Goal: Task Accomplishment & Management: Manage account settings

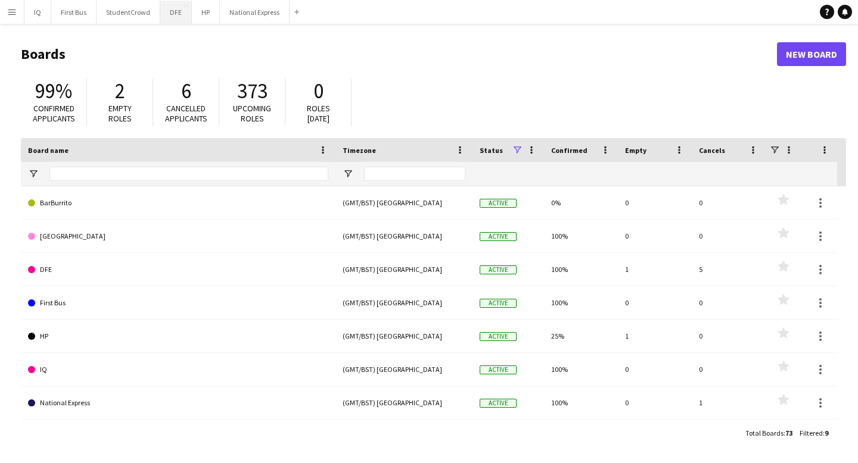
click at [176, 14] on button "DFE Close" at bounding box center [176, 12] width 32 height 23
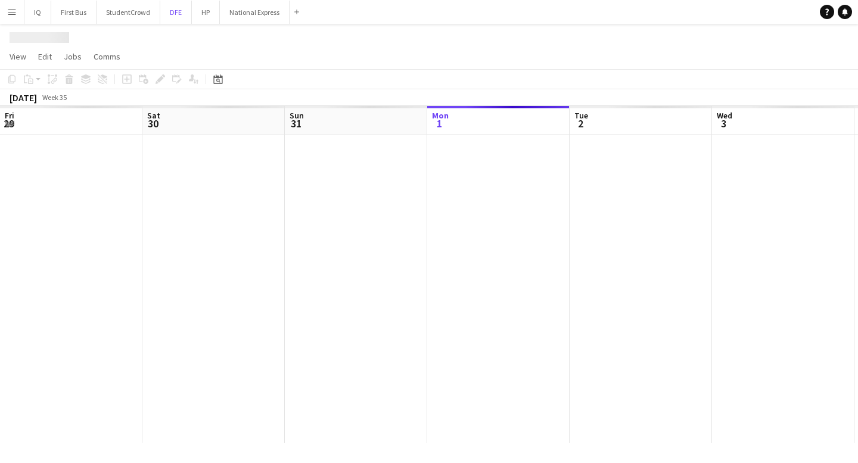
scroll to position [0, 285]
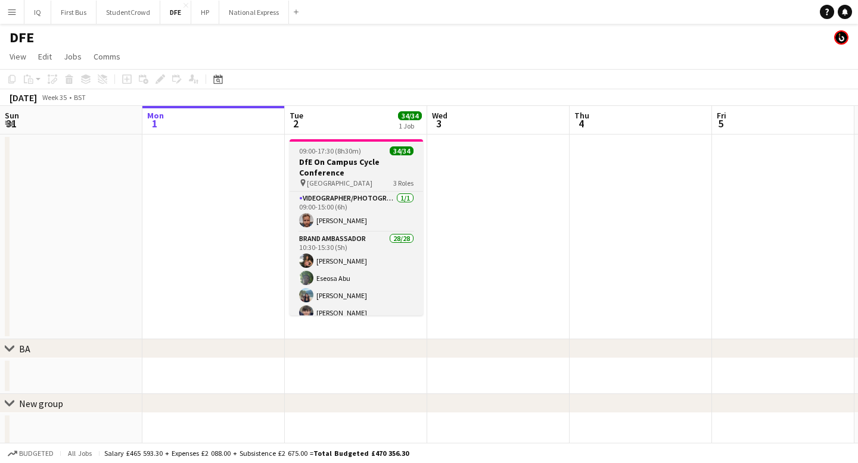
click at [346, 170] on h3 "DfE On Campus Cycle Conference" at bounding box center [355, 167] width 133 height 21
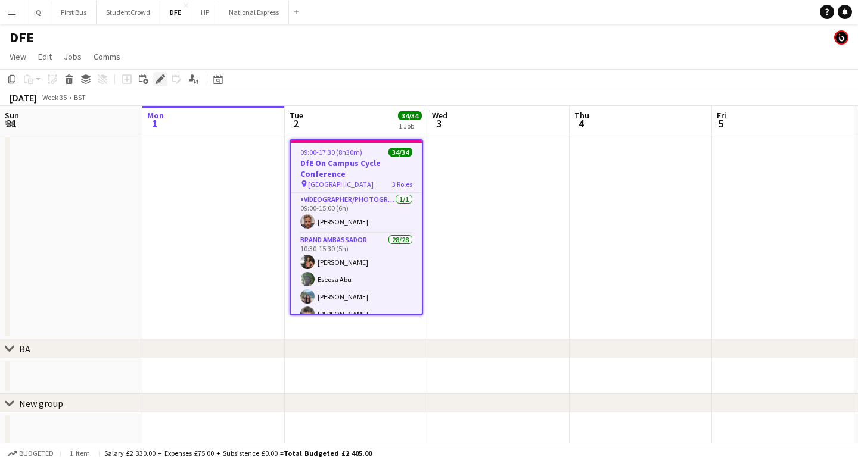
click at [163, 77] on icon "Edit" at bounding box center [160, 79] width 10 height 10
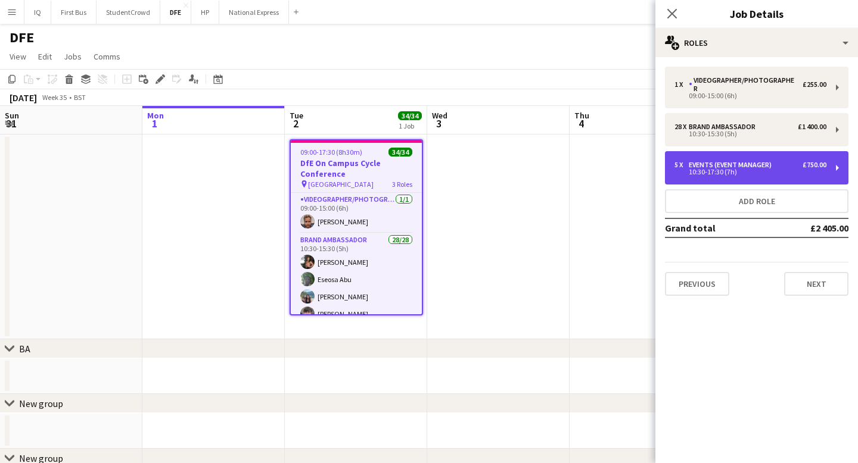
click at [737, 167] on div "5 x Events (Event Manager) £750.00 10:30-17:30 (7h)" at bounding box center [756, 167] width 183 height 33
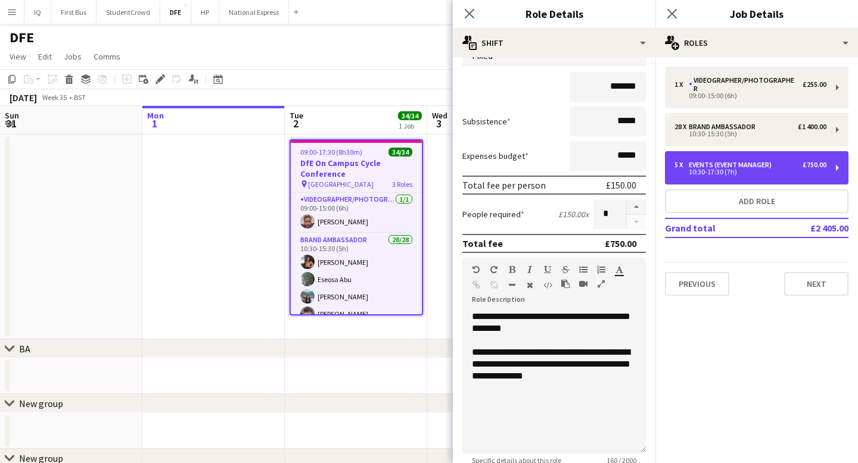
scroll to position [104, 0]
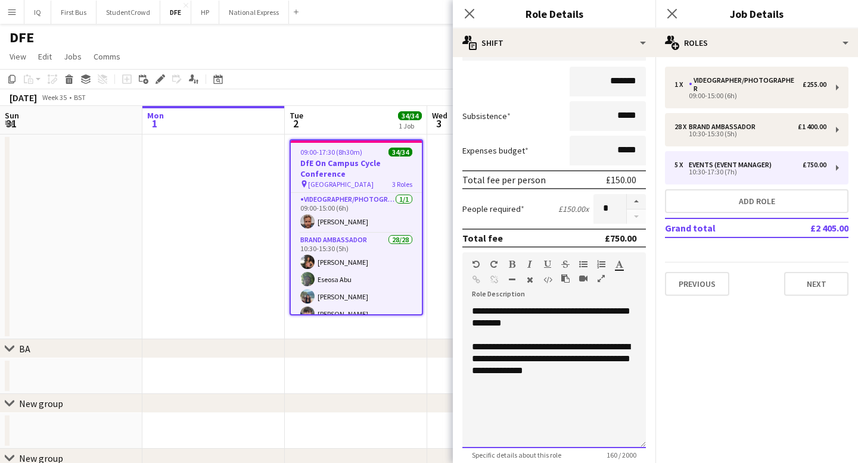
click at [586, 368] on div "**********" at bounding box center [554, 359] width 164 height 36
drag, startPoint x: 579, startPoint y: 373, endPoint x: 506, endPoint y: 361, distance: 73.7
click at [506, 361] on div "**********" at bounding box center [554, 359] width 164 height 36
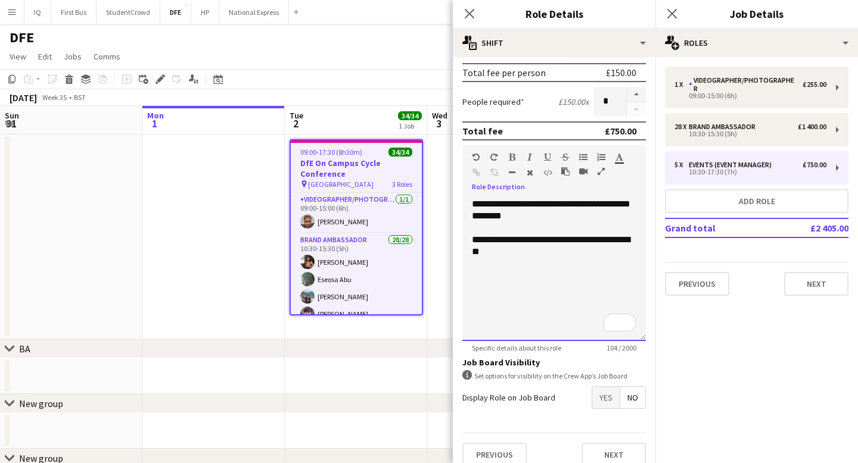
scroll to position [224, 0]
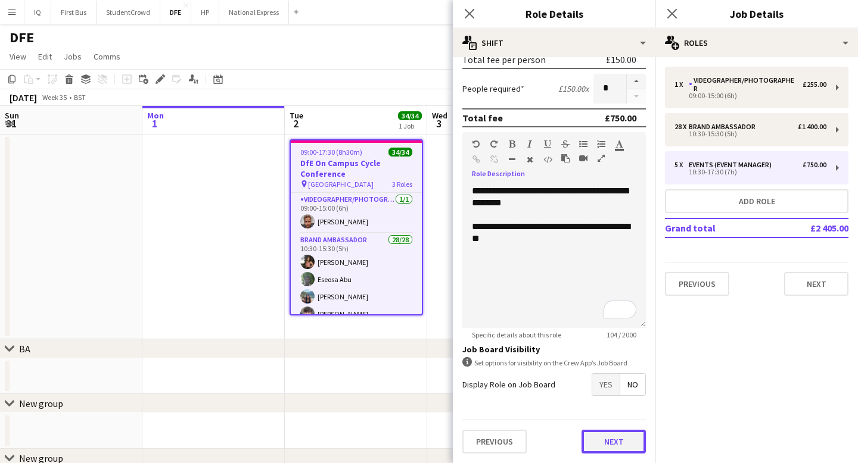
click at [602, 441] on button "Next" at bounding box center [613, 442] width 64 height 24
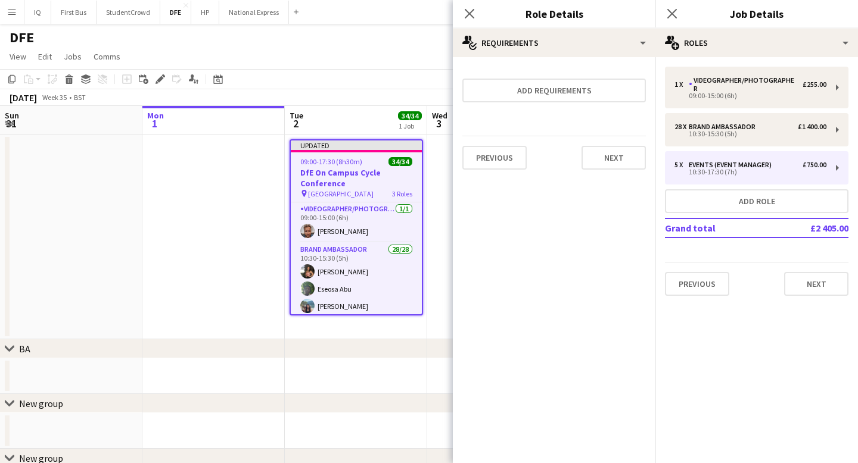
scroll to position [0, 0]
click at [809, 284] on button "Next" at bounding box center [816, 284] width 64 height 24
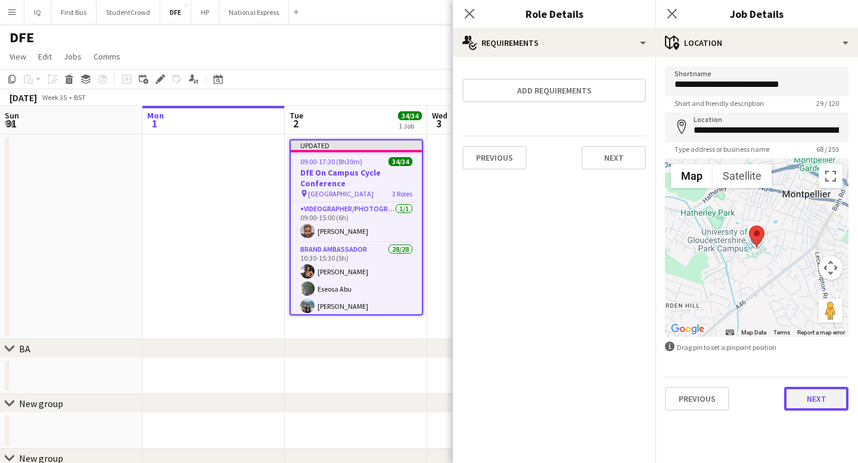
click at [813, 388] on button "Next" at bounding box center [816, 399] width 64 height 24
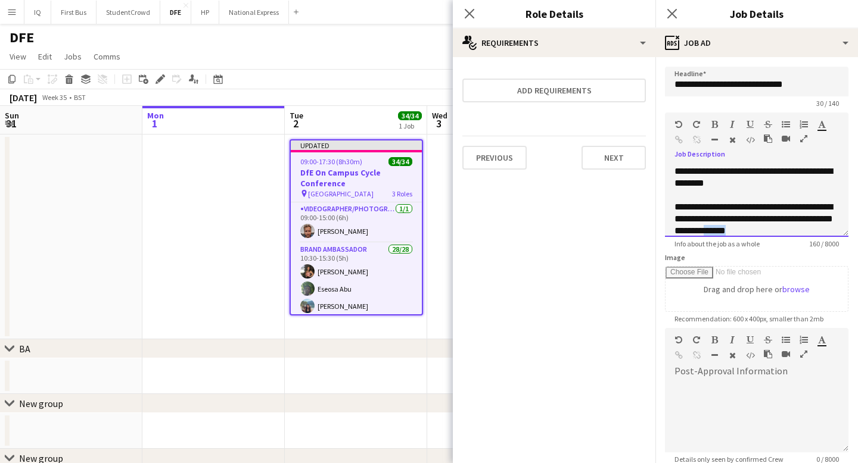
scroll to position [3, 0]
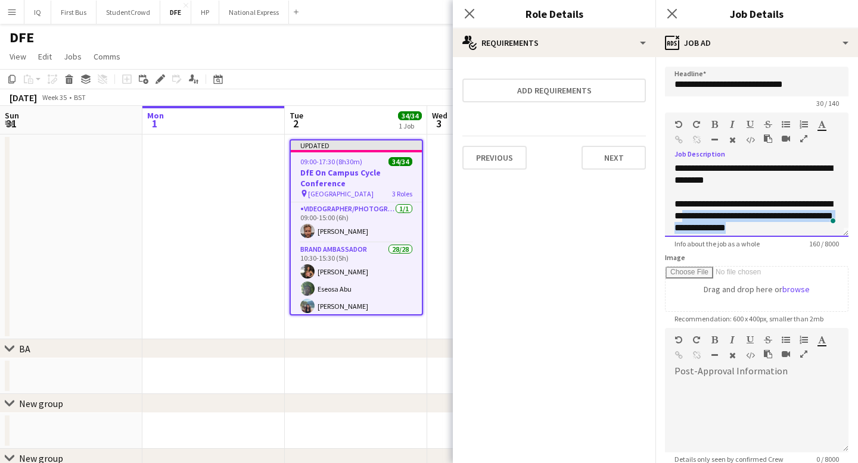
drag, startPoint x: 790, startPoint y: 231, endPoint x: 707, endPoint y: 216, distance: 84.1
click at [707, 216] on div "**********" at bounding box center [756, 216] width 164 height 36
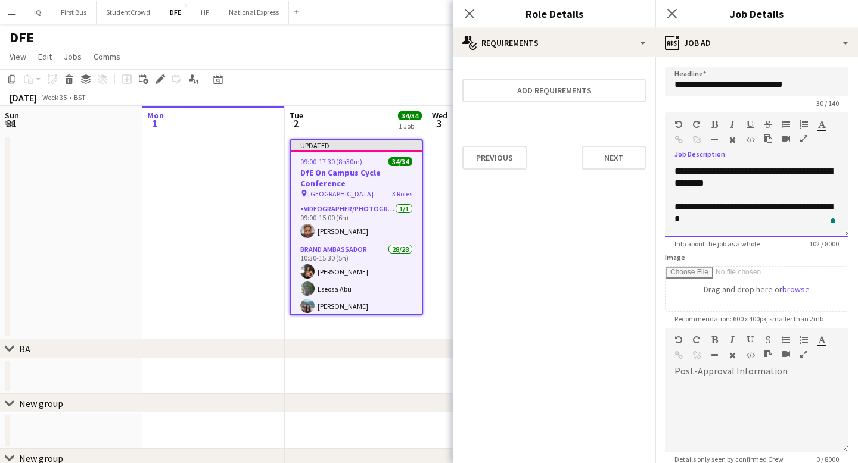
scroll to position [125, 0]
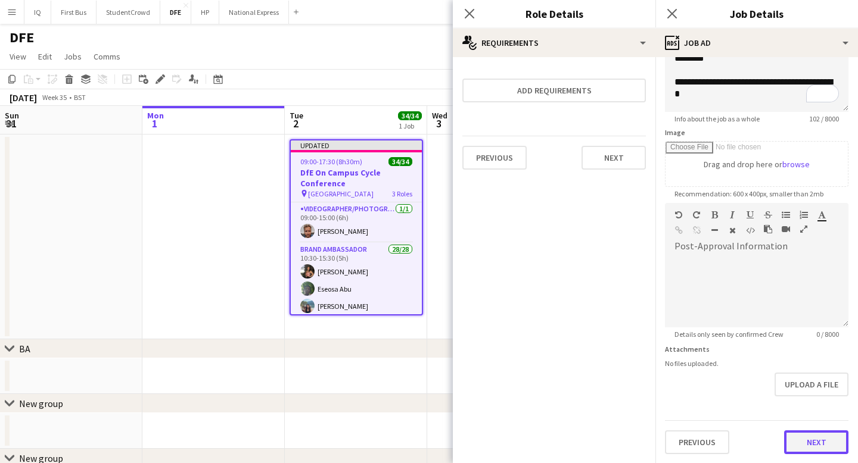
click at [802, 438] on button "Next" at bounding box center [816, 443] width 64 height 24
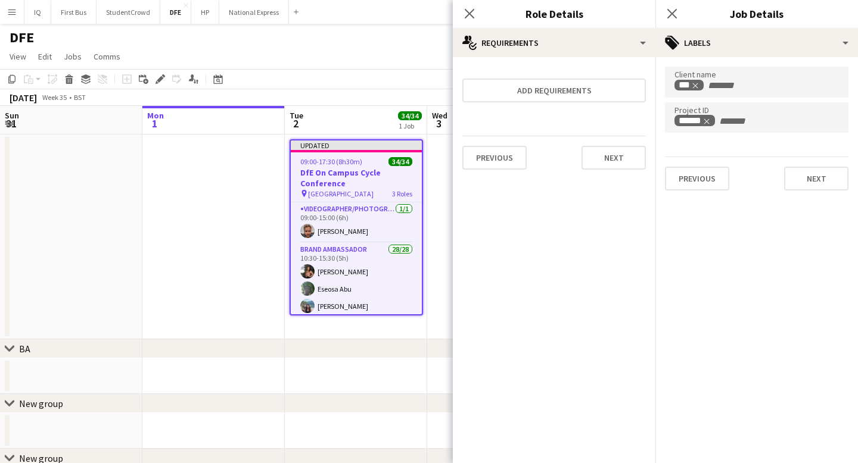
scroll to position [0, 0]
click at [673, 12] on icon at bounding box center [671, 13] width 11 height 11
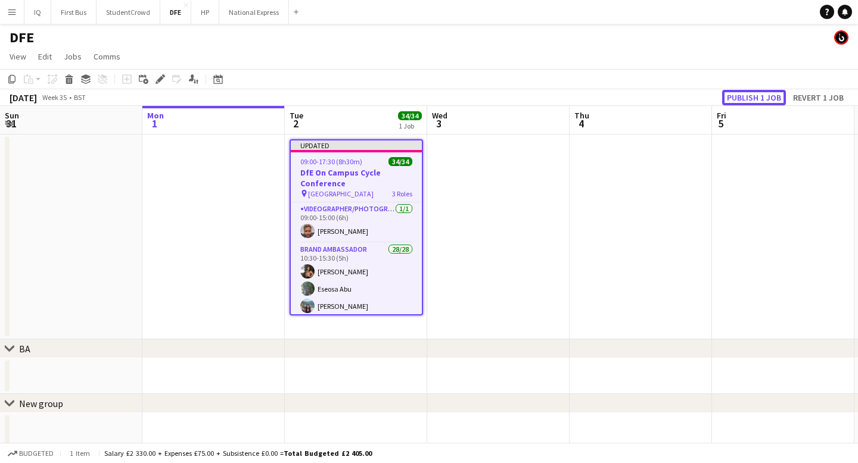
click at [746, 95] on button "Publish 1 job" at bounding box center [754, 97] width 64 height 15
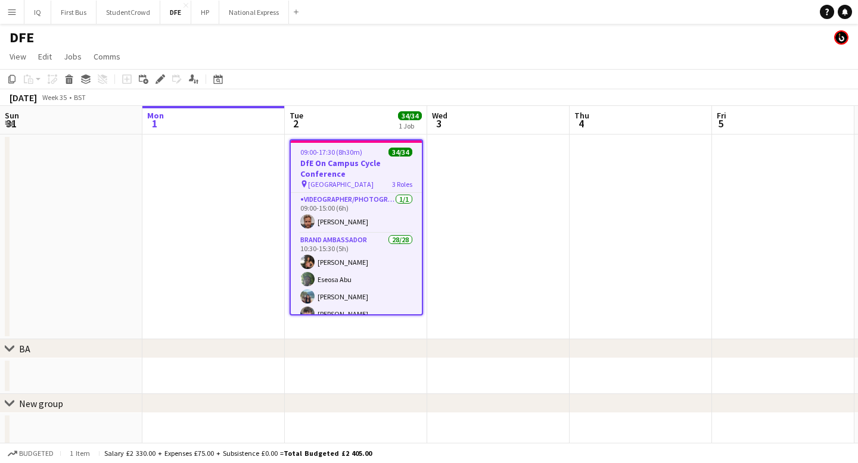
click at [14, 15] on app-icon "Menu" at bounding box center [12, 12] width 10 height 10
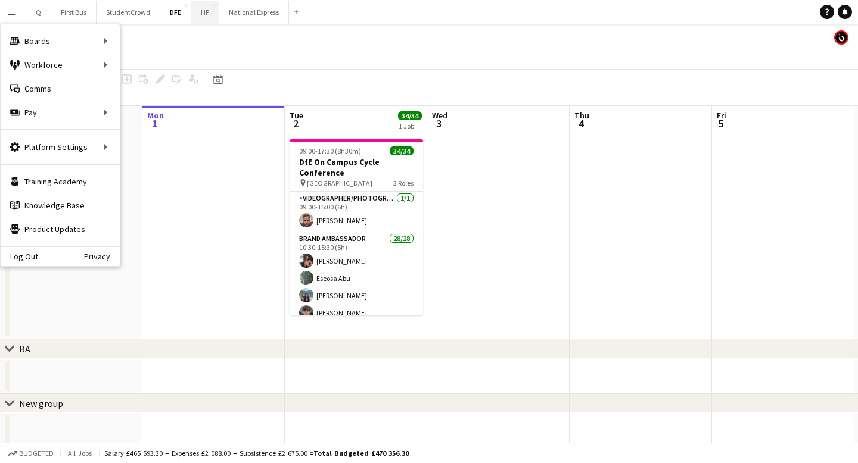
click at [201, 13] on button "HP Close" at bounding box center [205, 12] width 28 height 23
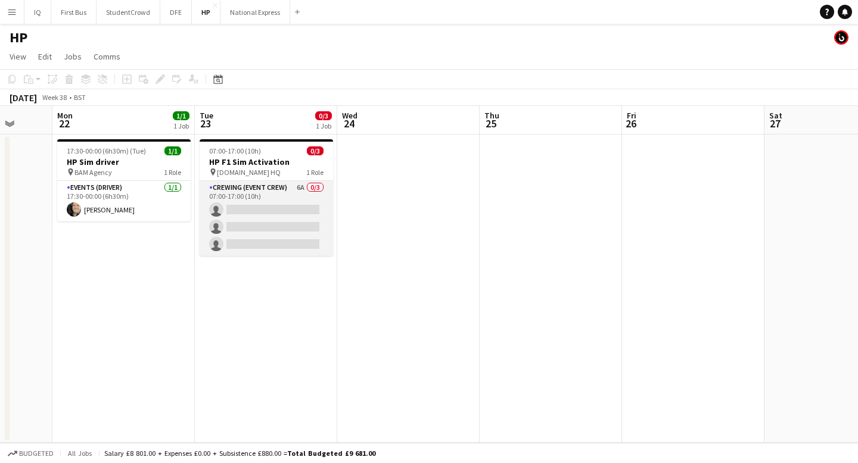
click at [274, 220] on app-card-role "Crewing (Event Crew) 6A 0/3 07:00-17:00 (10h) single-neutral-actions single-neu…" at bounding box center [266, 218] width 133 height 75
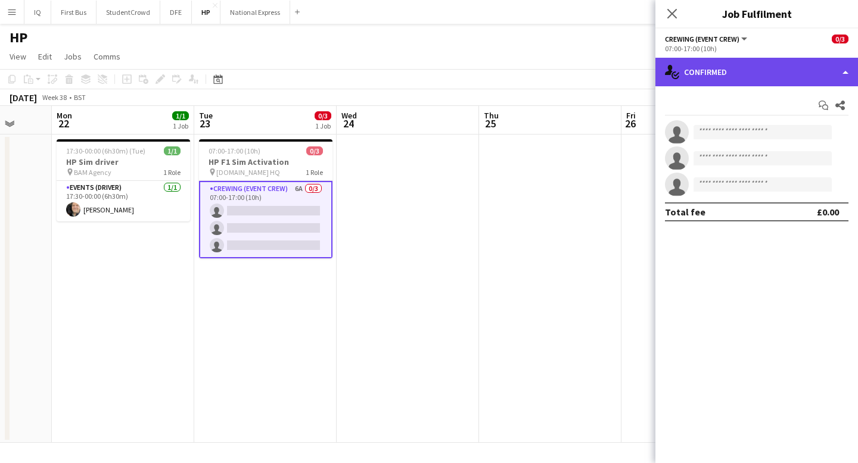
click at [748, 73] on div "single-neutral-actions-check-2 Confirmed" at bounding box center [756, 72] width 203 height 29
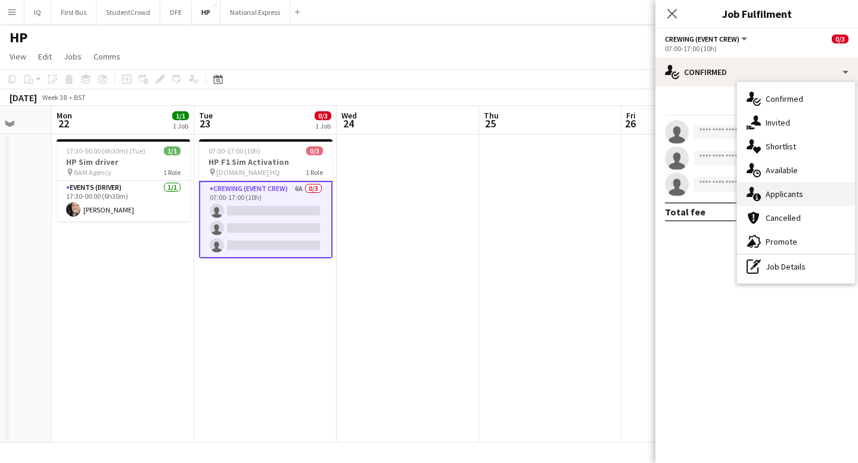
click at [792, 192] on div "single-neutral-actions-information Applicants" at bounding box center [796, 194] width 118 height 24
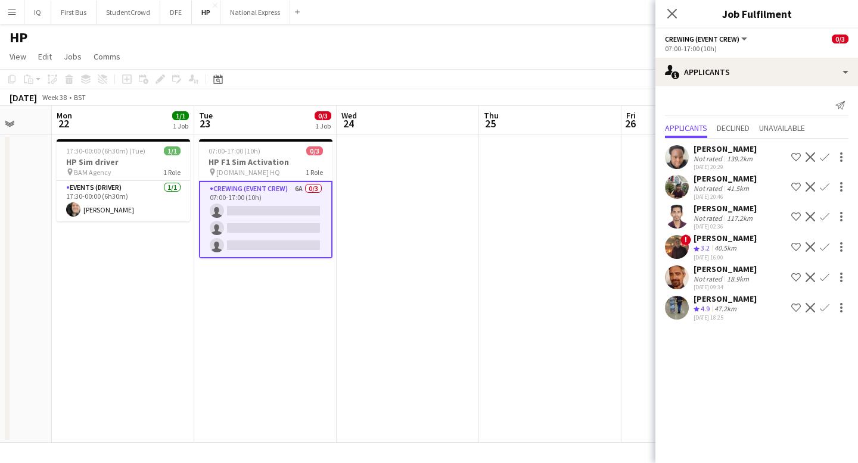
click at [717, 304] on div "47.2km" at bounding box center [725, 309] width 27 height 10
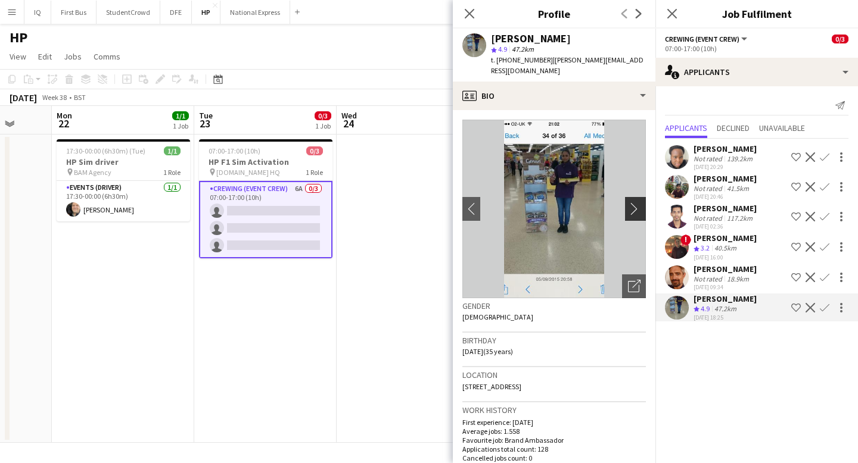
click at [636, 197] on button "chevron-right" at bounding box center [637, 209] width 24 height 24
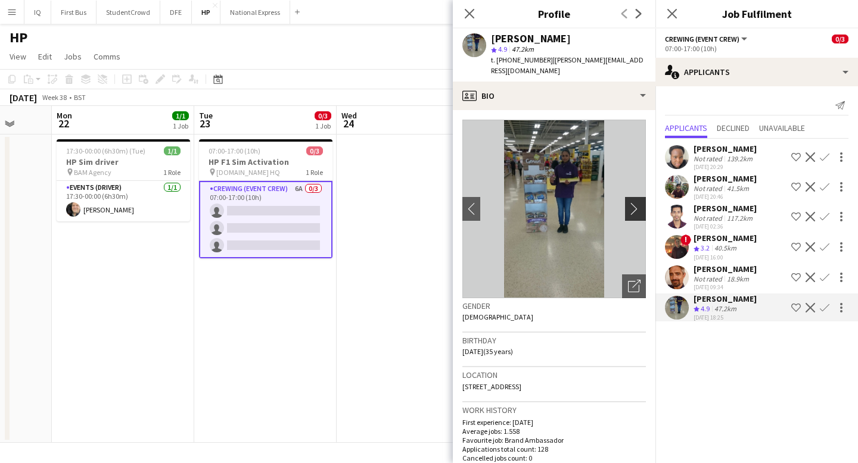
click at [636, 197] on button "chevron-right" at bounding box center [637, 209] width 24 height 24
click at [636, 203] on app-icon "chevron-right" at bounding box center [637, 209] width 18 height 13
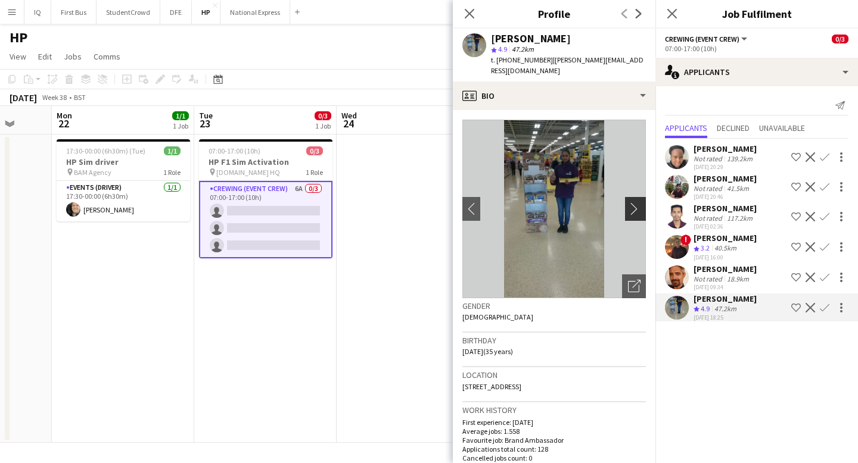
click at [636, 203] on app-icon "chevron-right" at bounding box center [637, 209] width 18 height 13
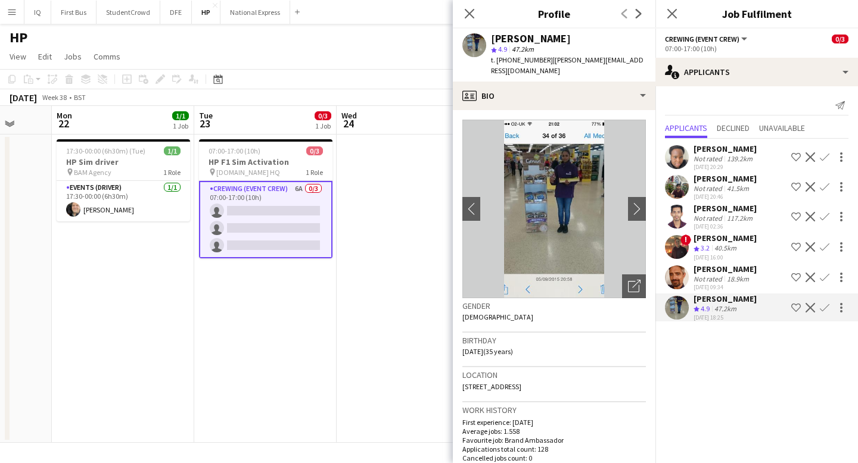
click at [731, 278] on div "18.9km" at bounding box center [737, 279] width 27 height 9
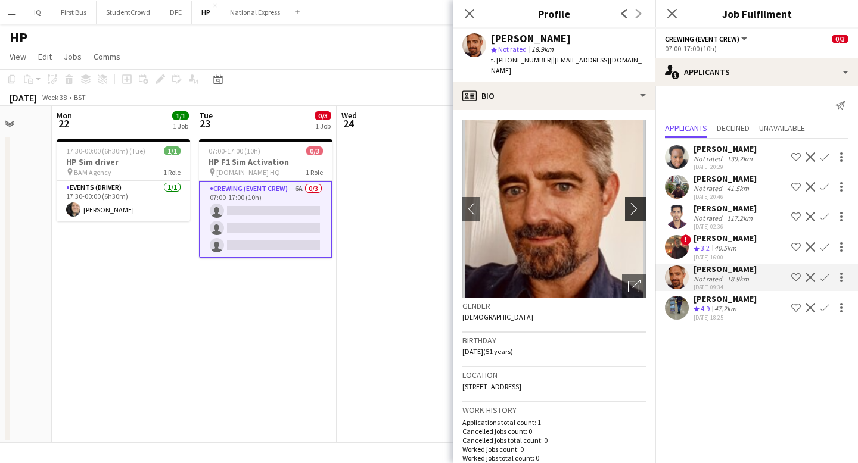
click at [637, 203] on app-icon "chevron-right" at bounding box center [637, 209] width 18 height 13
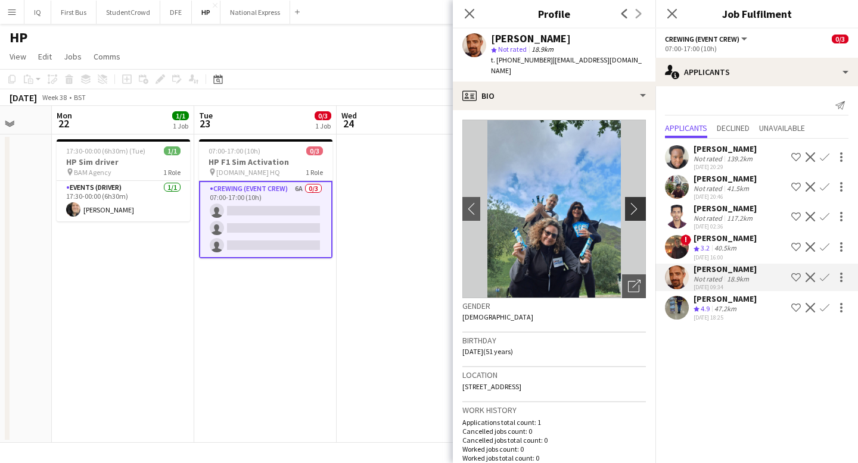
click at [637, 203] on app-icon "chevron-right" at bounding box center [637, 209] width 18 height 13
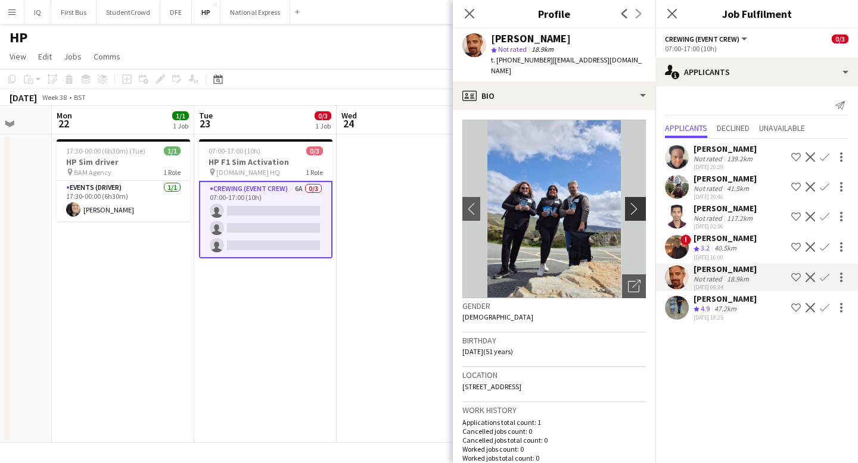
click at [637, 203] on app-icon "chevron-right" at bounding box center [637, 209] width 18 height 13
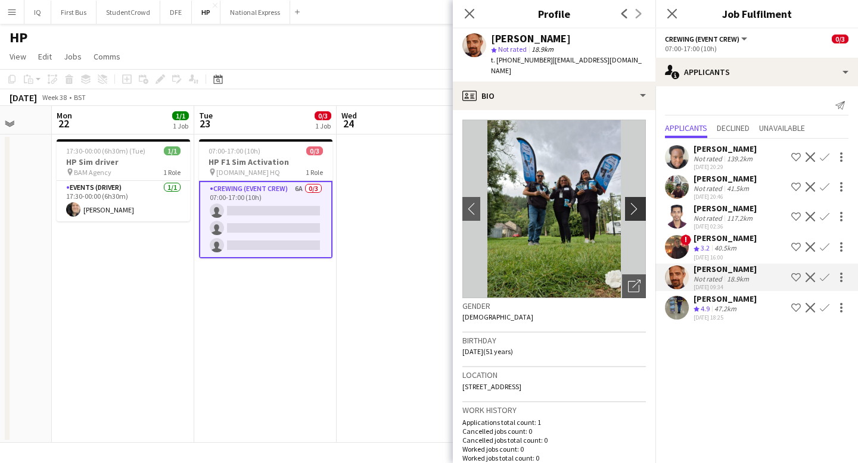
click at [637, 203] on app-icon "chevron-right" at bounding box center [637, 209] width 18 height 13
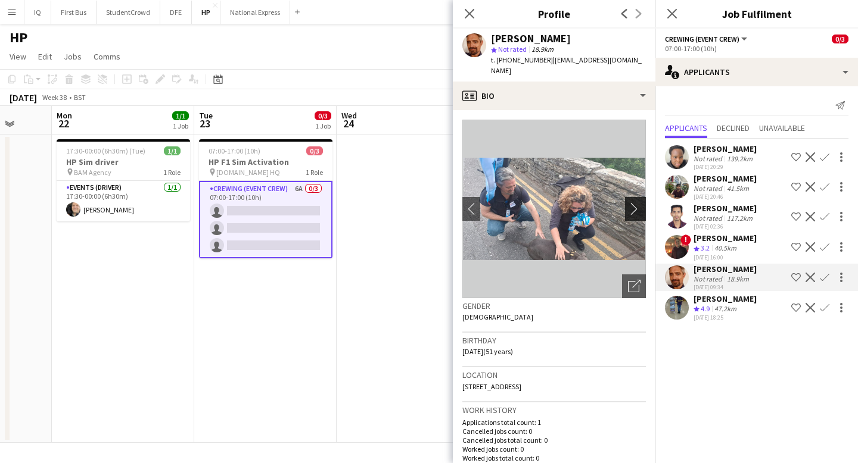
click at [637, 203] on app-icon "chevron-right" at bounding box center [637, 209] width 18 height 13
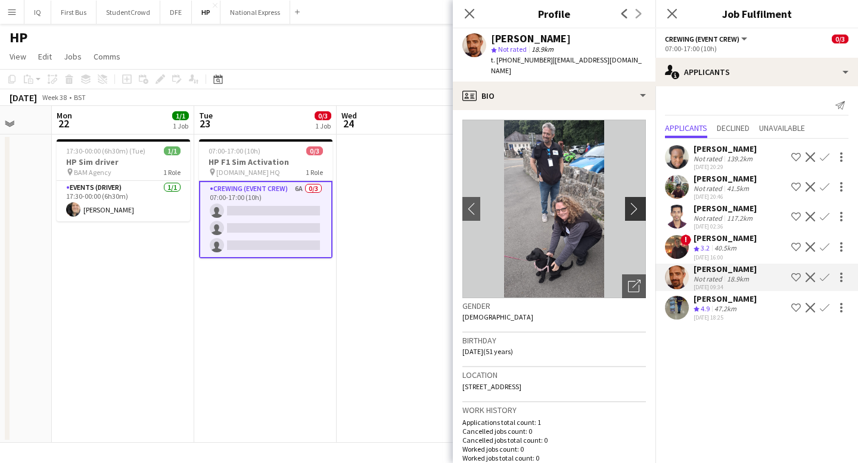
click at [637, 203] on app-icon "chevron-right" at bounding box center [637, 209] width 18 height 13
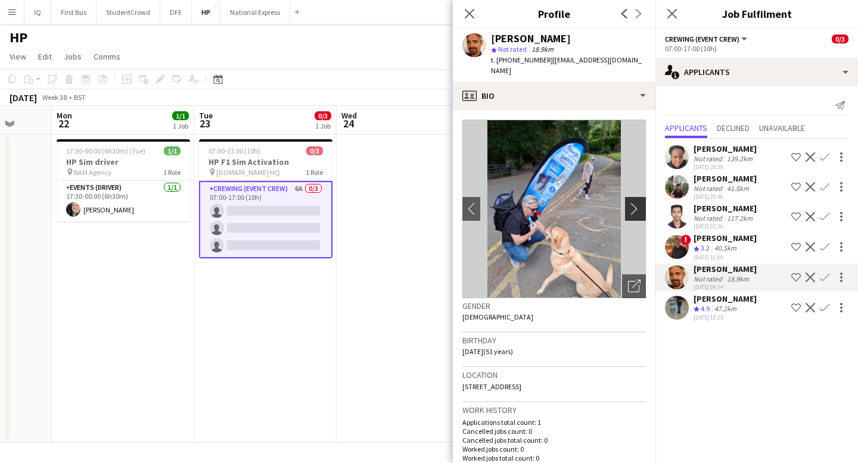
click at [637, 203] on app-icon "chevron-right" at bounding box center [637, 209] width 18 height 13
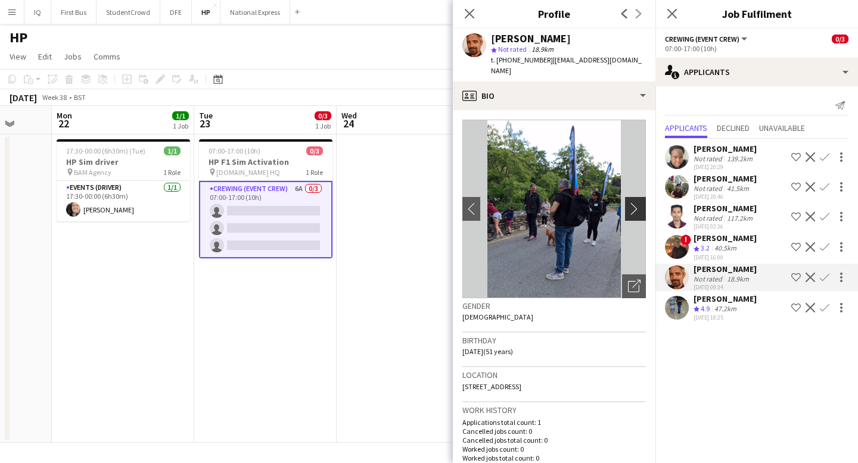
click at [637, 203] on app-icon "chevron-right" at bounding box center [637, 209] width 18 height 13
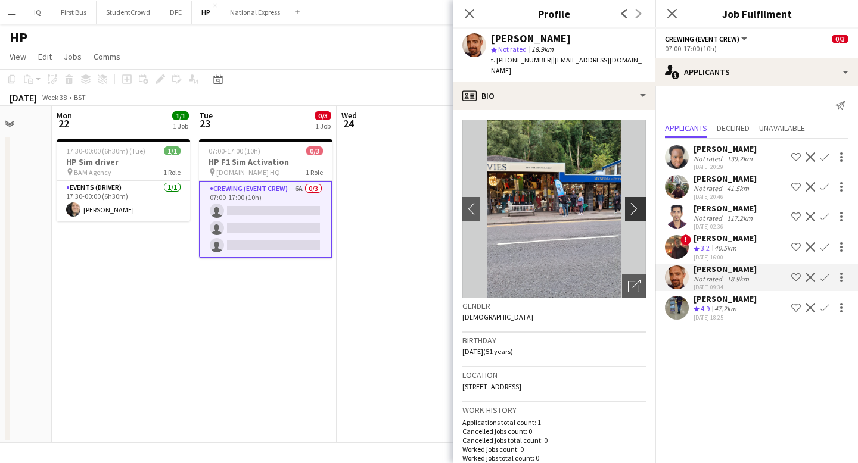
click at [637, 203] on app-icon "chevron-right" at bounding box center [637, 209] width 18 height 13
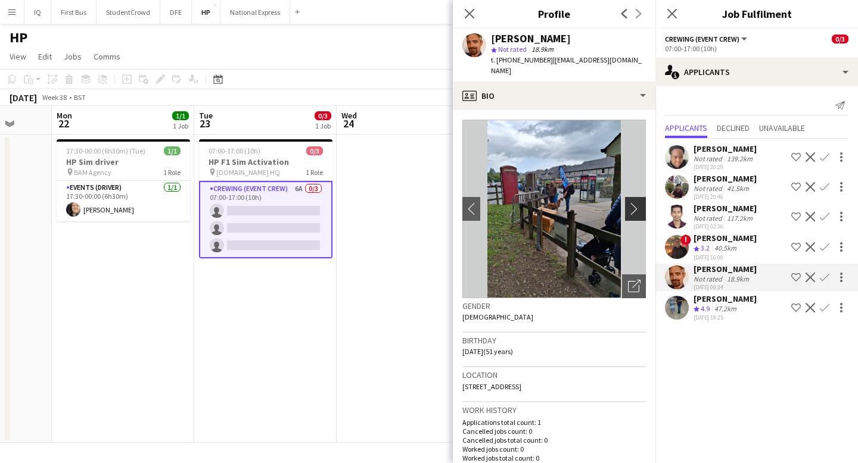
click at [637, 203] on app-icon "chevron-right" at bounding box center [637, 209] width 18 height 13
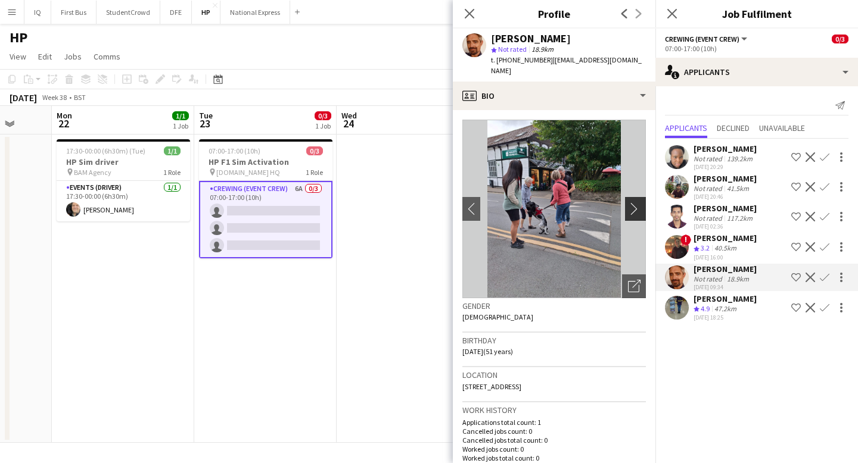
click at [637, 203] on app-icon "chevron-right" at bounding box center [637, 209] width 18 height 13
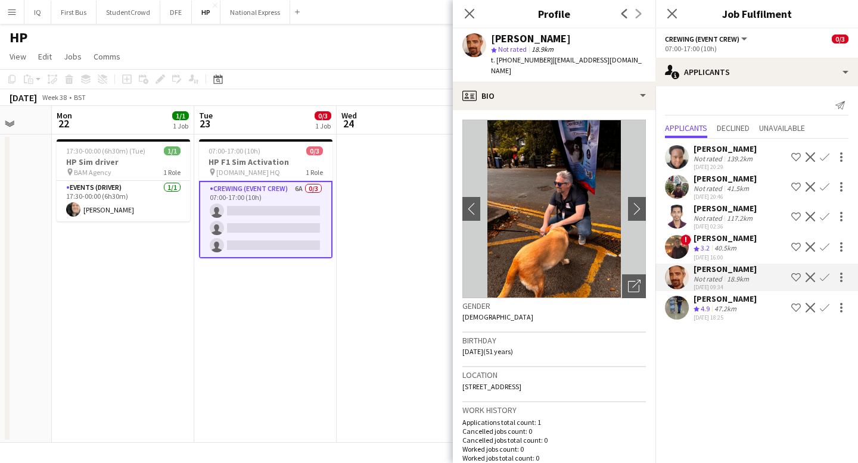
click at [824, 275] on app-icon "Confirm" at bounding box center [825, 278] width 10 height 10
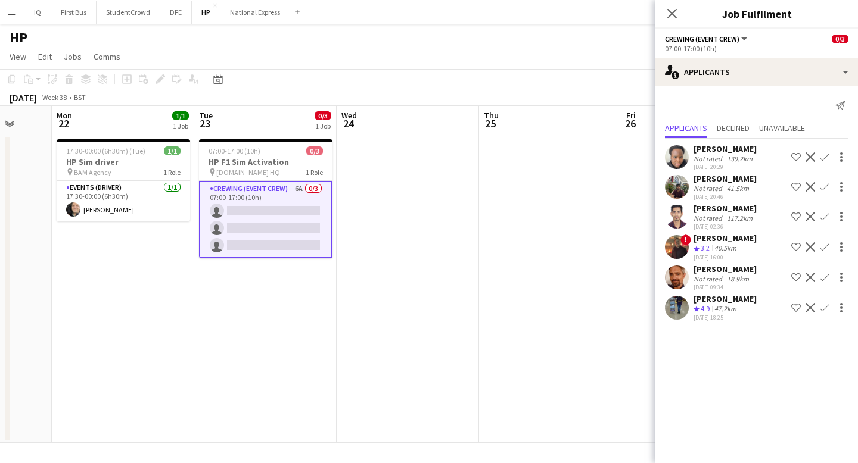
click at [822, 276] on app-icon "Confirm" at bounding box center [825, 278] width 10 height 10
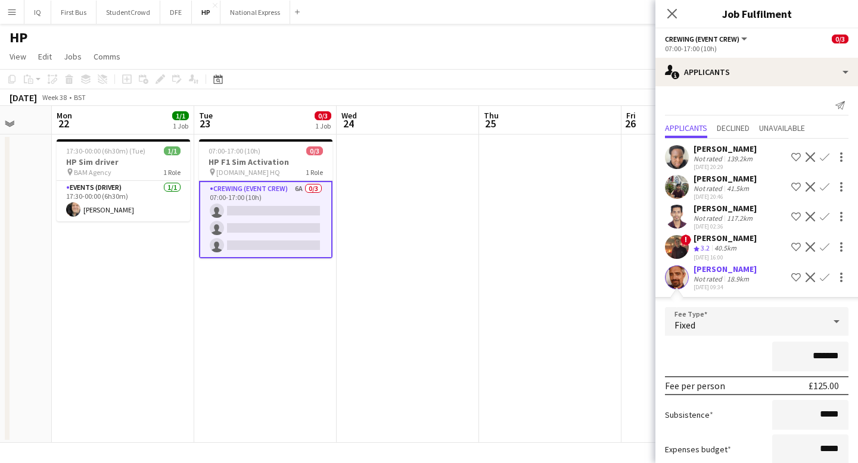
scroll to position [105, 0]
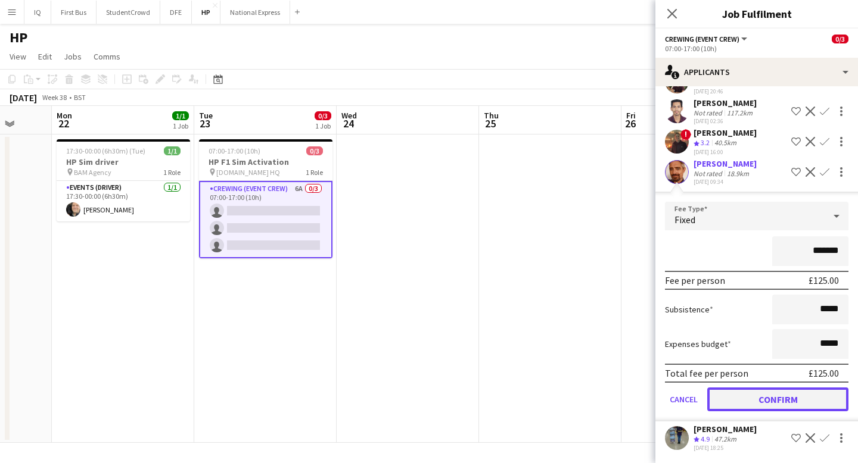
click at [788, 393] on button "Confirm" at bounding box center [777, 400] width 141 height 24
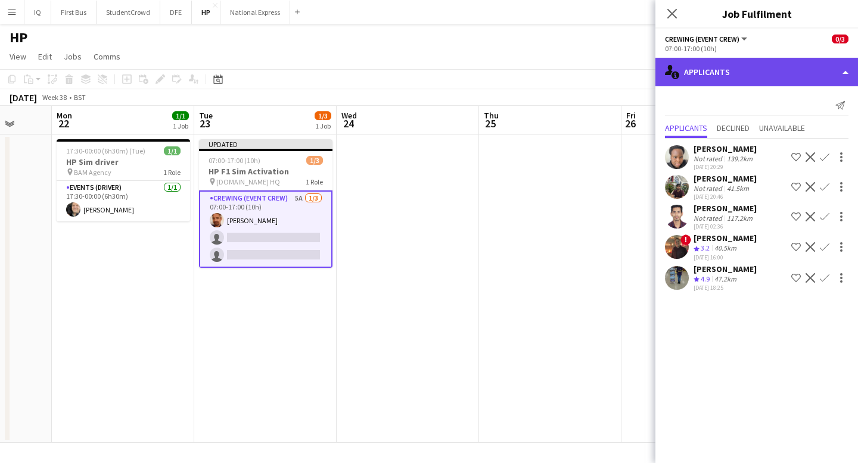
click at [721, 74] on div "single-neutral-actions-information Applicants" at bounding box center [756, 72] width 203 height 29
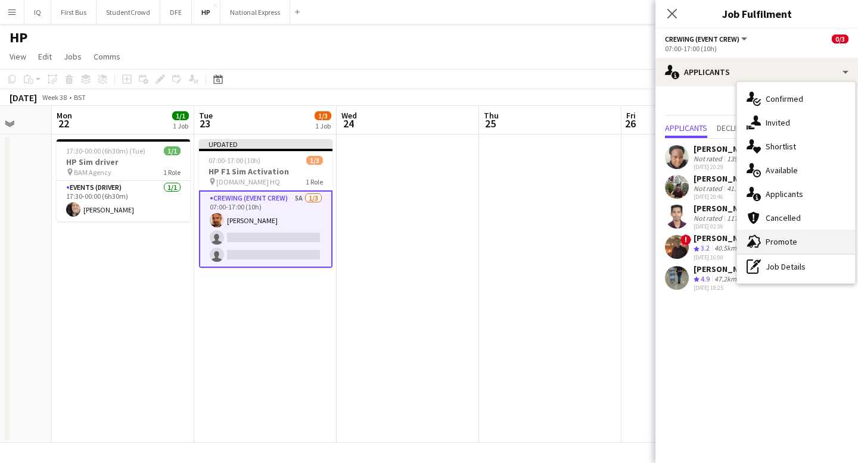
click at [784, 245] on div "advertising-megaphone Promote" at bounding box center [796, 242] width 118 height 24
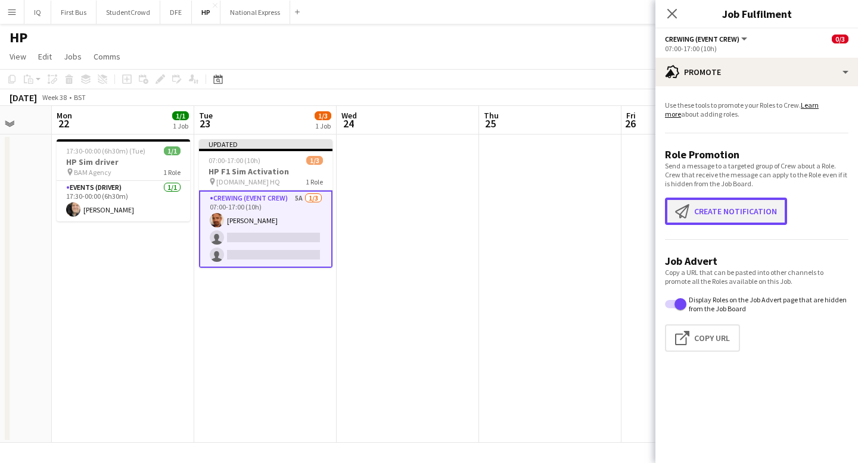
click at [712, 204] on button "Create notification Create notification" at bounding box center [726, 211] width 122 height 27
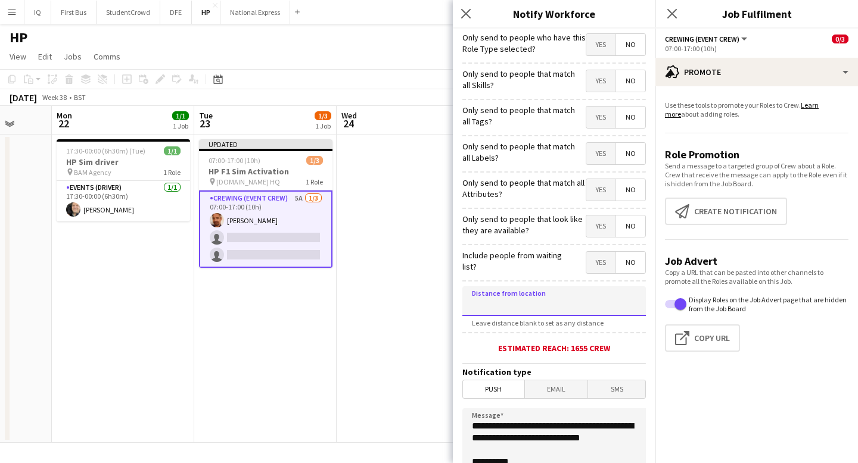
click at [502, 295] on input at bounding box center [553, 302] width 183 height 30
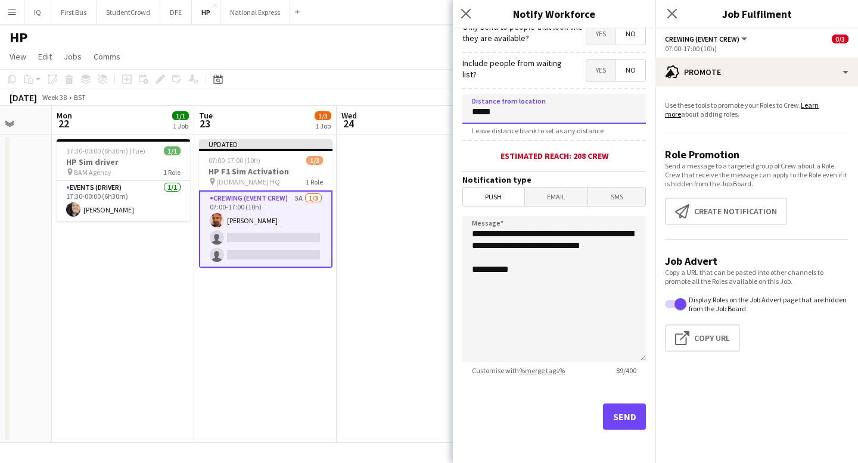
type input "*****"
click at [637, 419] on button "Send" at bounding box center [624, 417] width 43 height 26
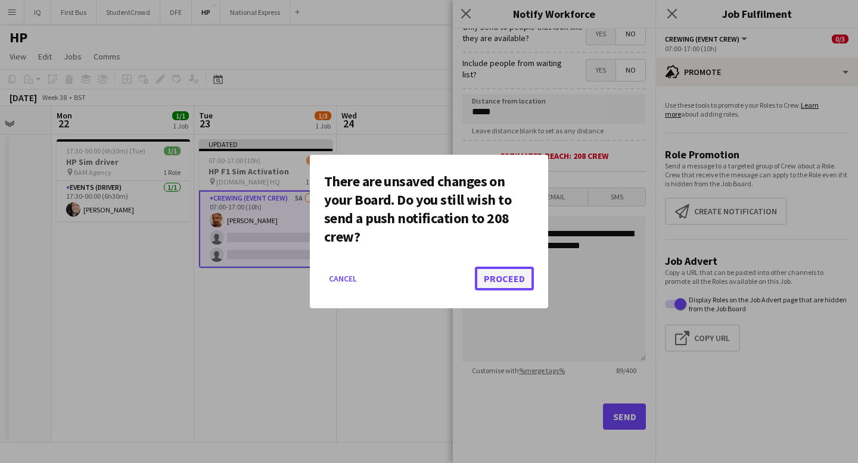
click at [499, 282] on button "Proceed" at bounding box center [504, 279] width 59 height 24
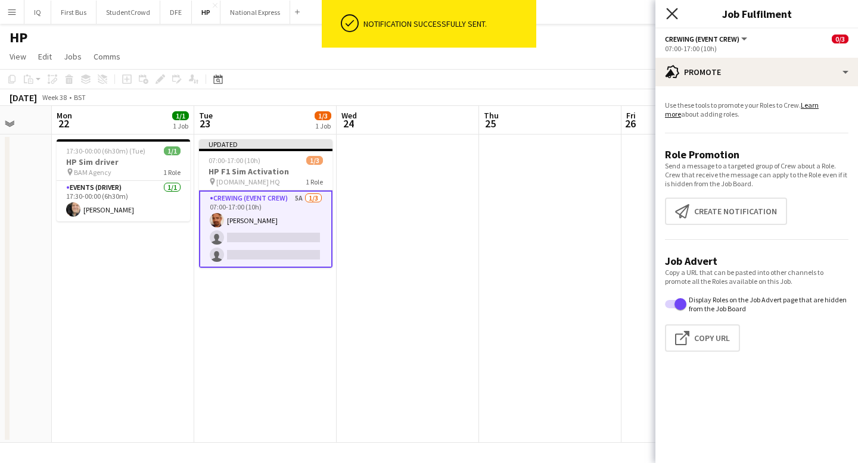
click at [670, 14] on icon at bounding box center [671, 13] width 11 height 11
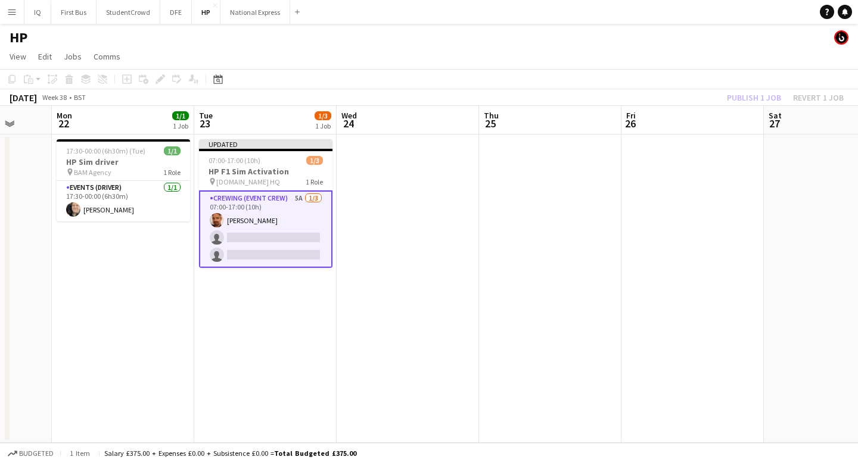
click at [771, 85] on app-toolbar "Copy Paste Paste Command V Paste with crew Command Shift V Paste linked Job [GE…" at bounding box center [429, 79] width 858 height 20
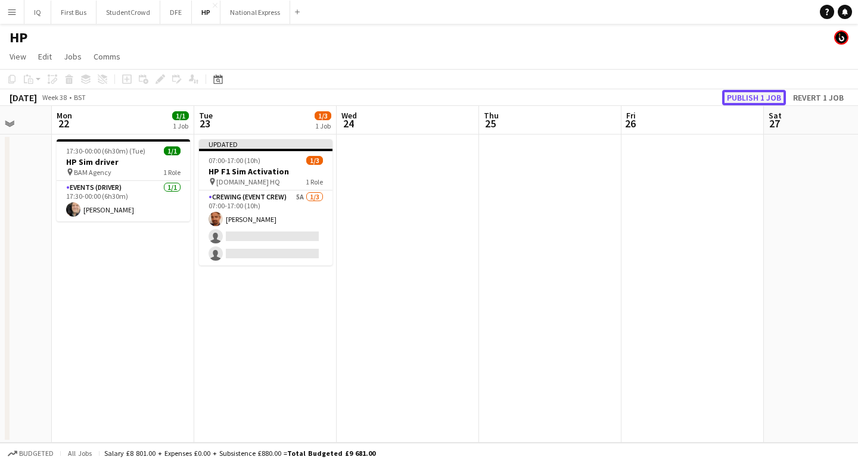
click at [752, 95] on button "Publish 1 job" at bounding box center [754, 97] width 64 height 15
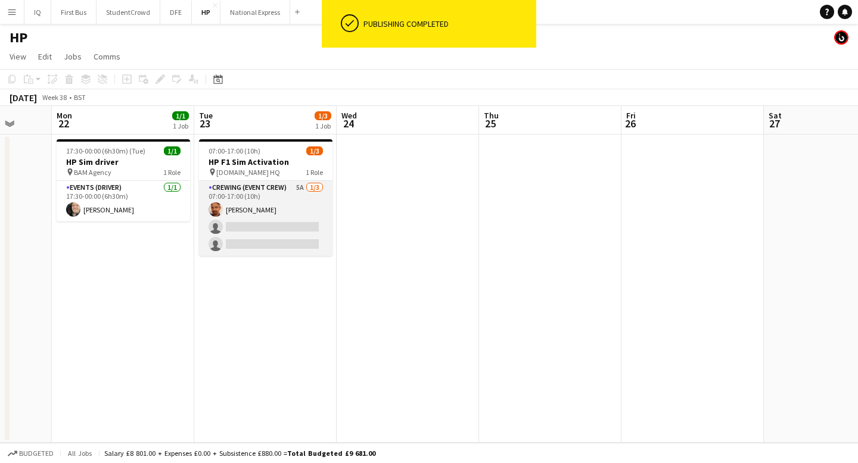
click at [269, 247] on app-card-role "Crewing (Event Crew) 5A [DATE] 07:00-17:00 (10h) [PERSON_NAME] single-neutral-a…" at bounding box center [265, 218] width 133 height 75
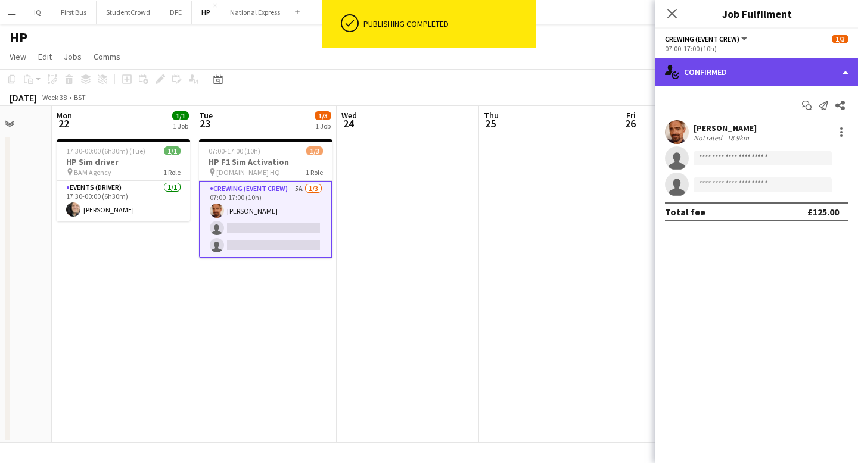
click at [734, 69] on div "single-neutral-actions-check-2 Confirmed" at bounding box center [756, 72] width 203 height 29
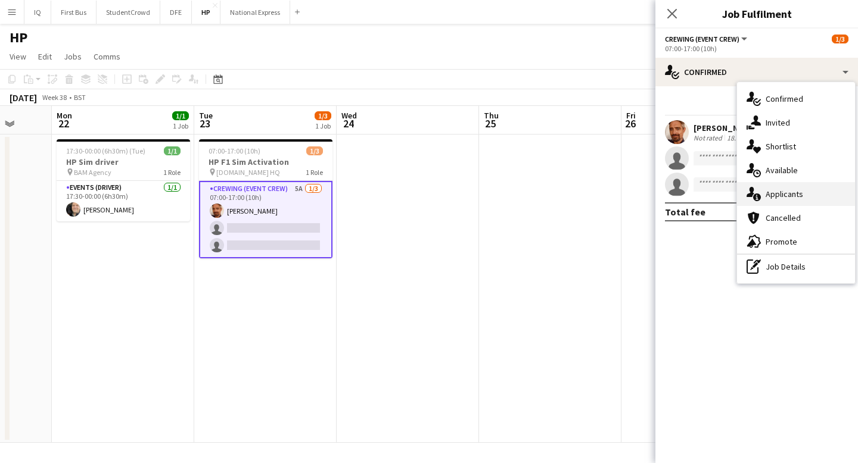
click at [795, 192] on div "single-neutral-actions-information Applicants" at bounding box center [796, 194] width 118 height 24
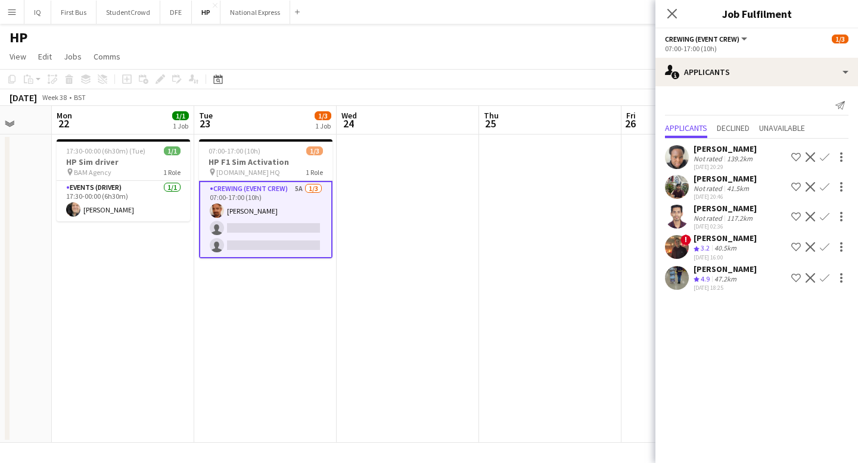
click at [732, 264] on div "[PERSON_NAME]" at bounding box center [724, 269] width 63 height 11
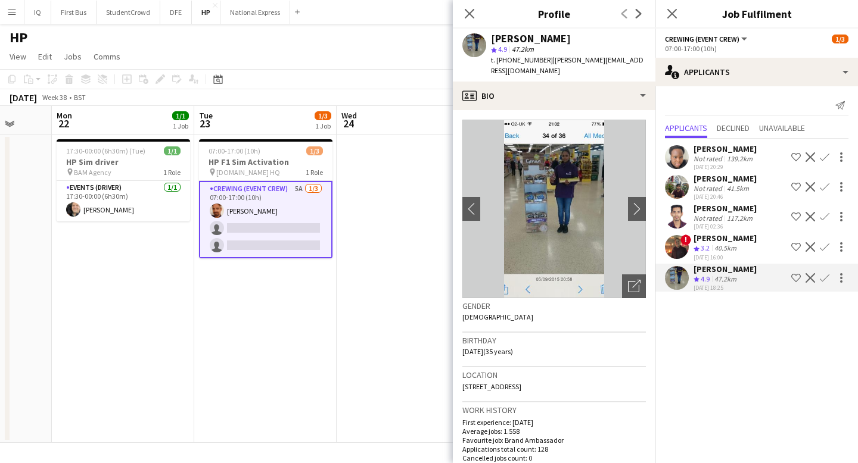
click at [721, 246] on div "40.5km" at bounding box center [725, 249] width 27 height 10
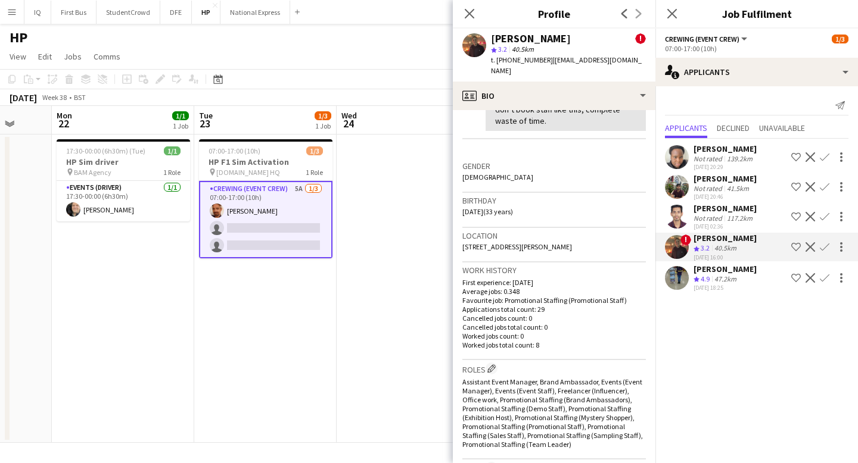
scroll to position [0, 0]
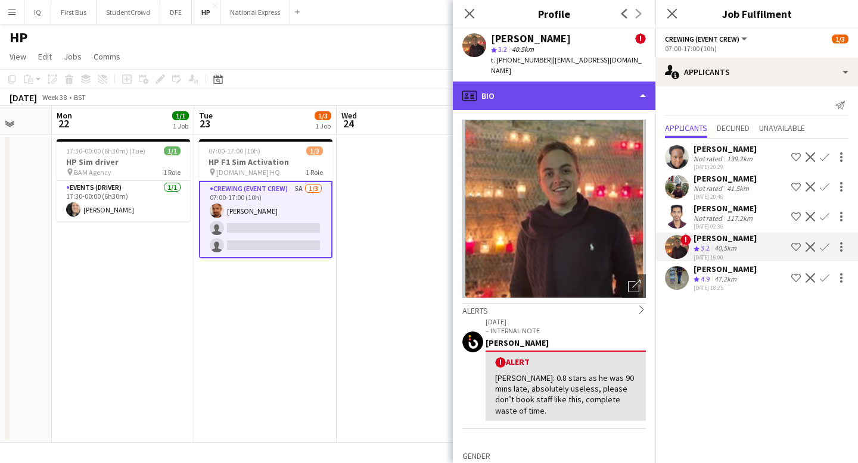
click at [531, 82] on div "profile Bio" at bounding box center [554, 96] width 203 height 29
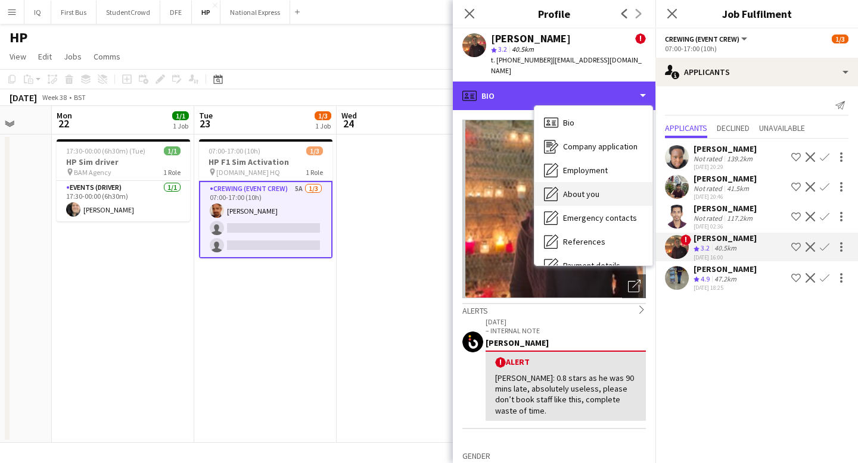
scroll to position [136, 0]
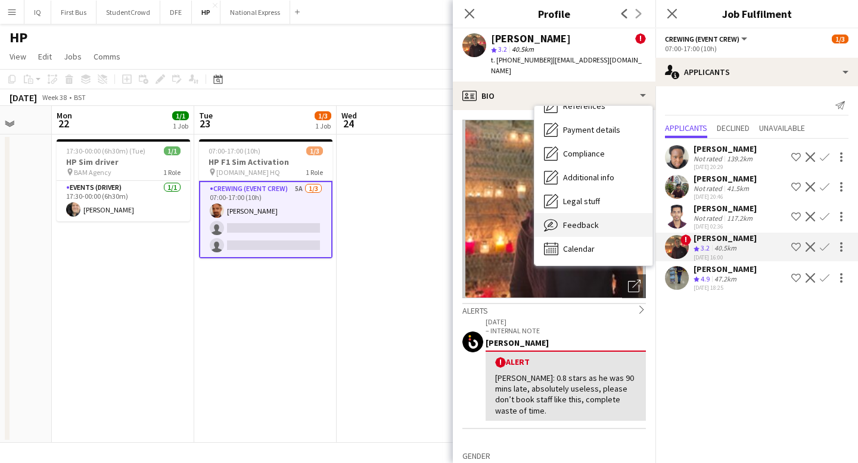
click at [580, 220] on span "Feedback" at bounding box center [581, 225] width 36 height 11
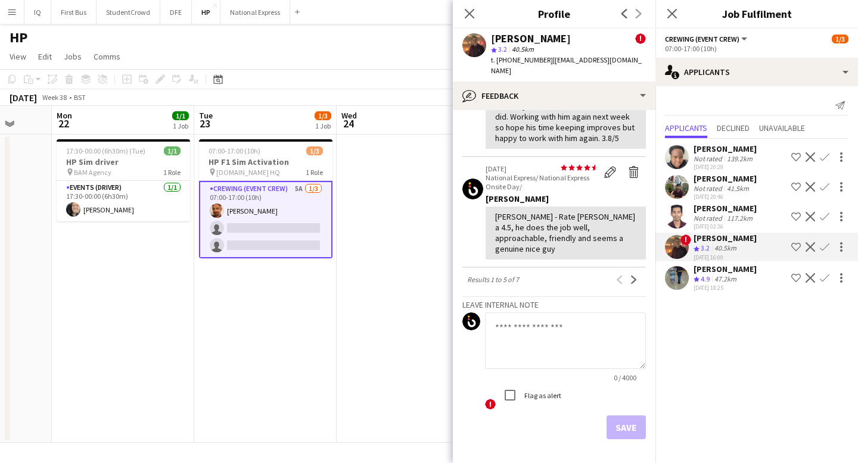
scroll to position [0, 0]
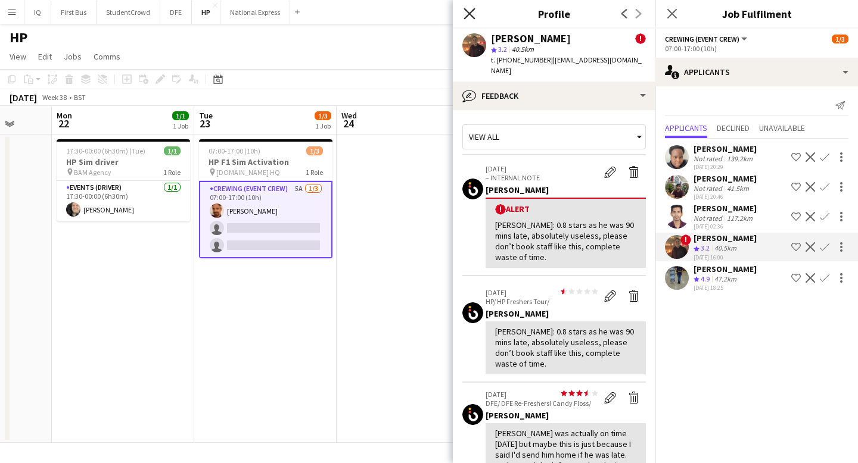
click at [471, 12] on icon at bounding box center [468, 13] width 11 height 11
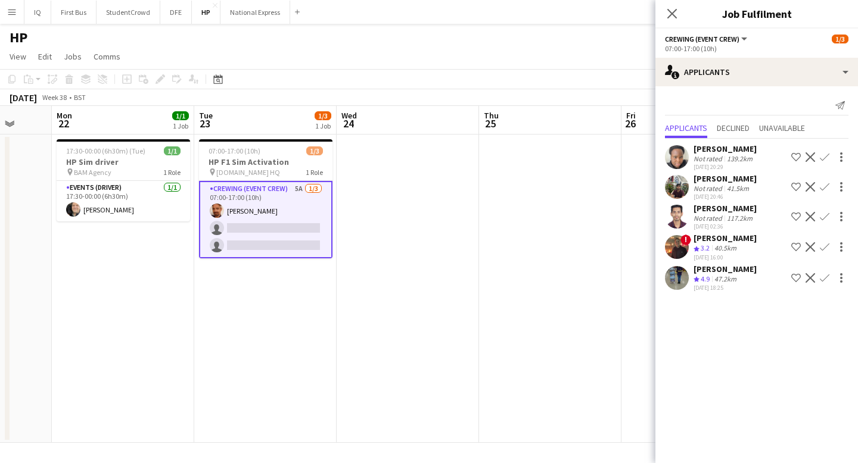
drag, startPoint x: 371, startPoint y: 79, endPoint x: 394, endPoint y: 70, distance: 24.3
click at [371, 79] on app-toolbar "Copy Paste Paste Command V Paste with crew Command Shift V Paste linked Job [GE…" at bounding box center [429, 79] width 858 height 20
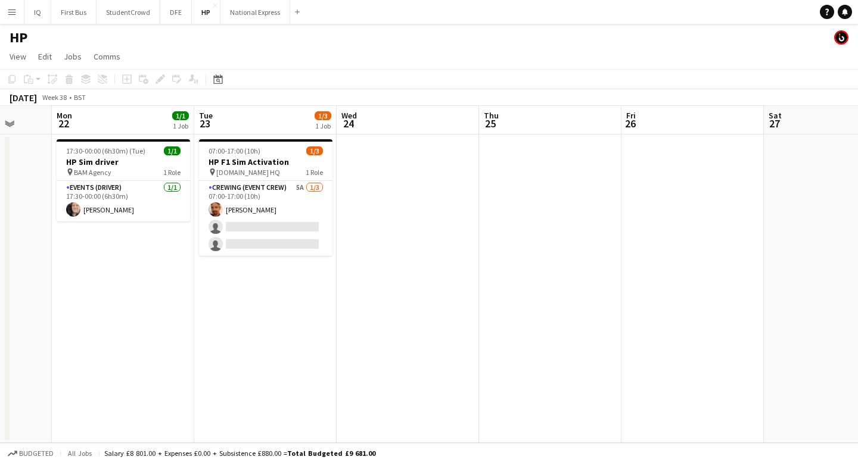
click at [304, 45] on app-board "HP View Day view expanded Day view collapsed Month view Date picker Jump to [DA…" at bounding box center [429, 244] width 858 height 440
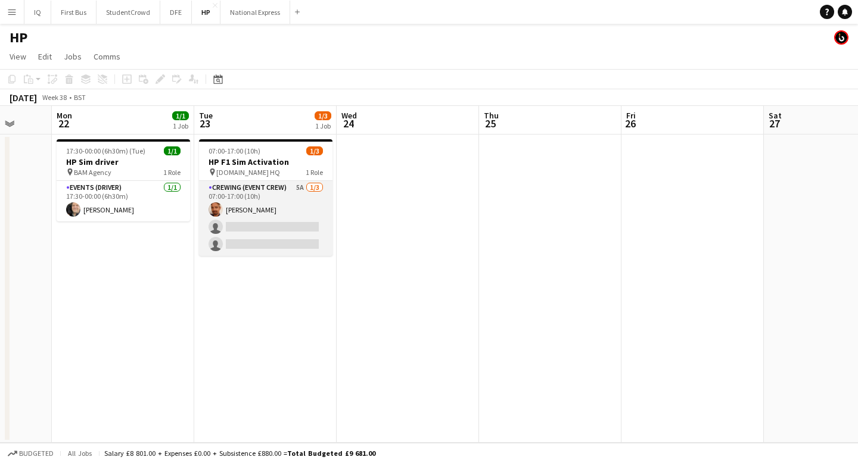
click at [254, 238] on app-card-role "Crewing (Event Crew) 5A [DATE] 07:00-17:00 (10h) [PERSON_NAME] single-neutral-a…" at bounding box center [265, 218] width 133 height 75
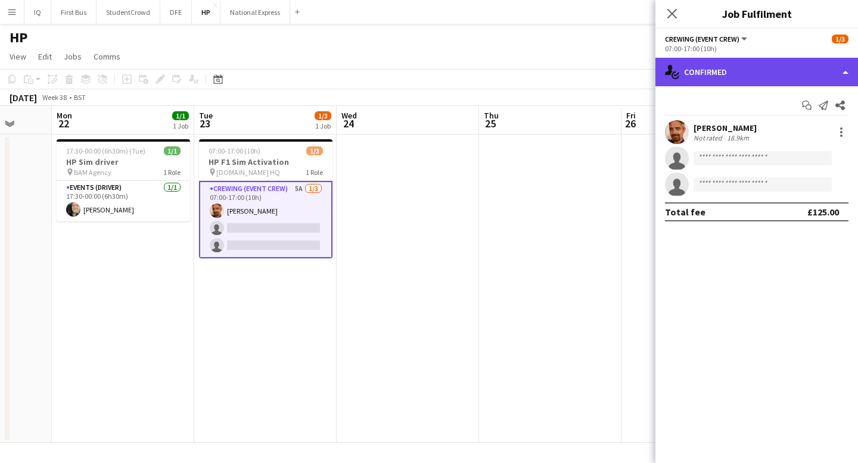
click at [723, 71] on div "single-neutral-actions-check-2 Confirmed" at bounding box center [756, 72] width 203 height 29
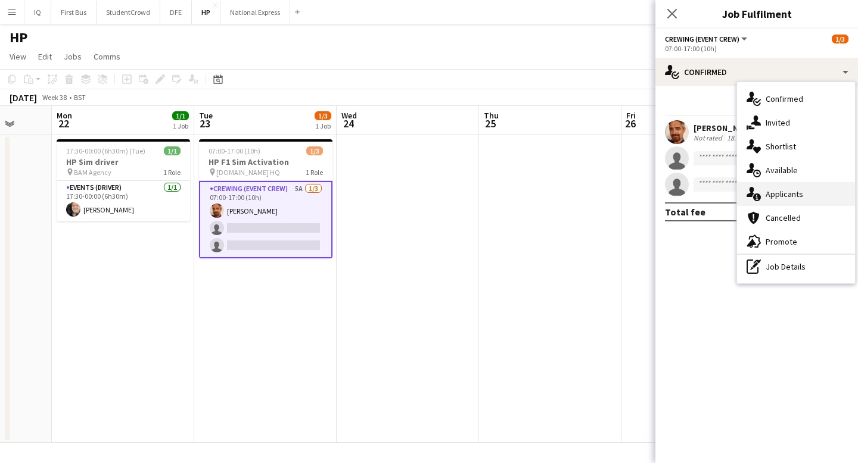
click at [795, 194] on div "single-neutral-actions-information Applicants" at bounding box center [796, 194] width 118 height 24
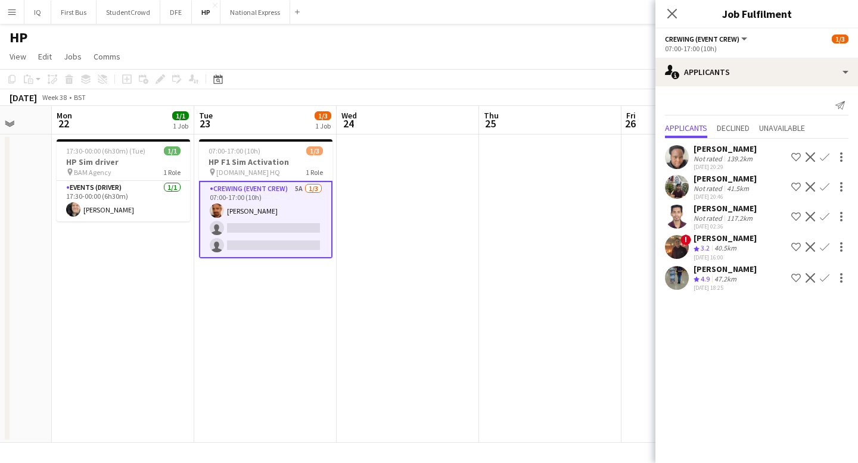
click at [555, 226] on app-date-cell at bounding box center [550, 289] width 142 height 309
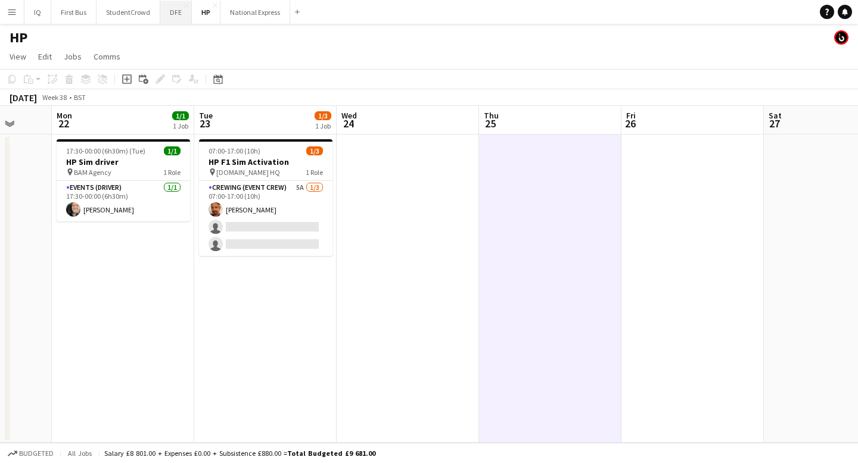
click at [169, 10] on button "DFE Close" at bounding box center [176, 12] width 32 height 23
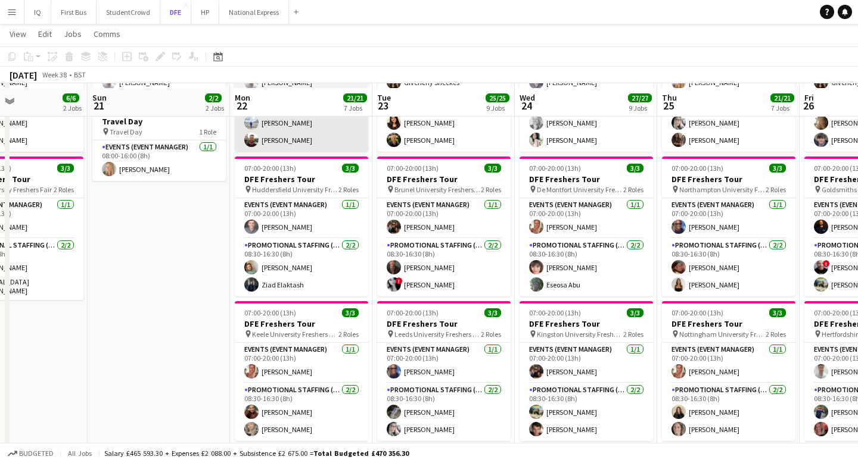
scroll to position [131, 0]
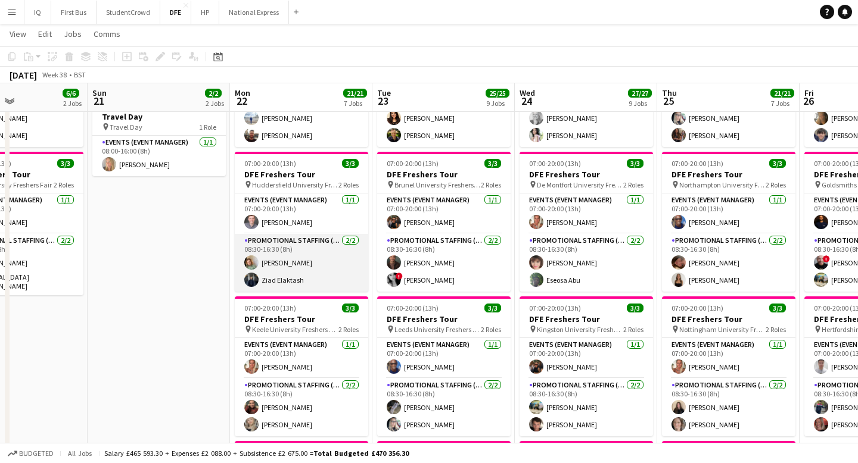
click at [287, 257] on app-card-role "Promotional Staffing (Brand Ambassadors) [DATE] 08:30-16:30 (8h) [PERSON_NAME] …" at bounding box center [301, 263] width 133 height 58
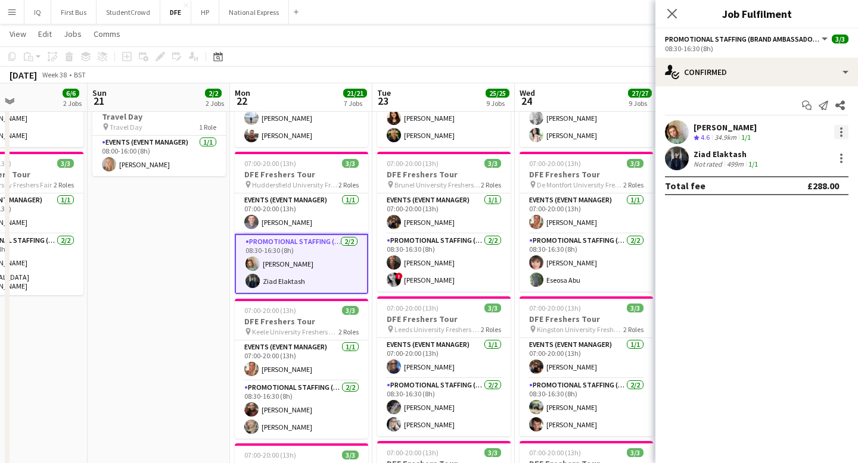
click at [841, 129] on div at bounding box center [841, 128] width 2 height 2
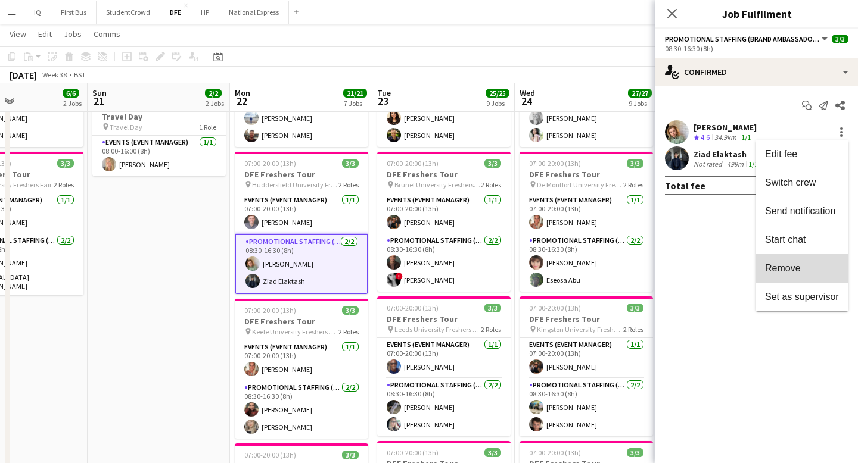
click at [789, 267] on span "Remove" at bounding box center [783, 268] width 36 height 10
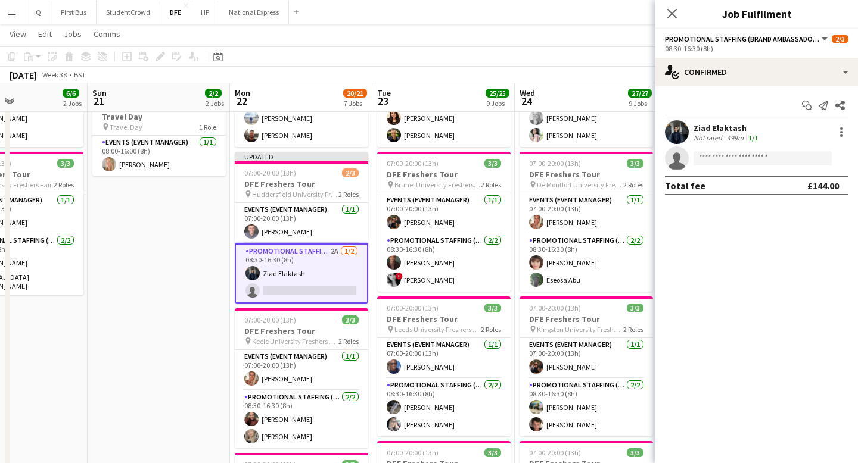
click at [686, 283] on mat-expansion-panel "check Confirmed Start chat Send notification Share Ziad Elaktash Not rated 499m…" at bounding box center [756, 274] width 203 height 377
click at [598, 41] on app-page-menu "View Day view expanded Day view collapsed Month view Date picker Jump to [DATE]…" at bounding box center [429, 35] width 858 height 23
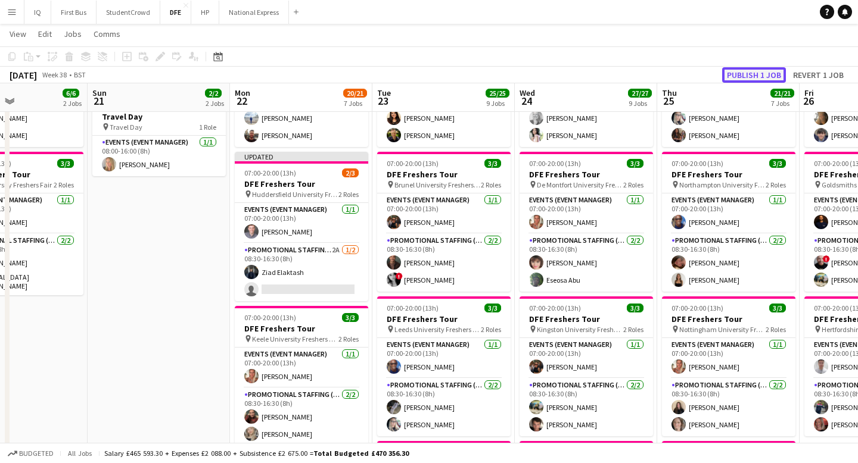
click at [752, 75] on button "Publish 1 job" at bounding box center [754, 74] width 64 height 15
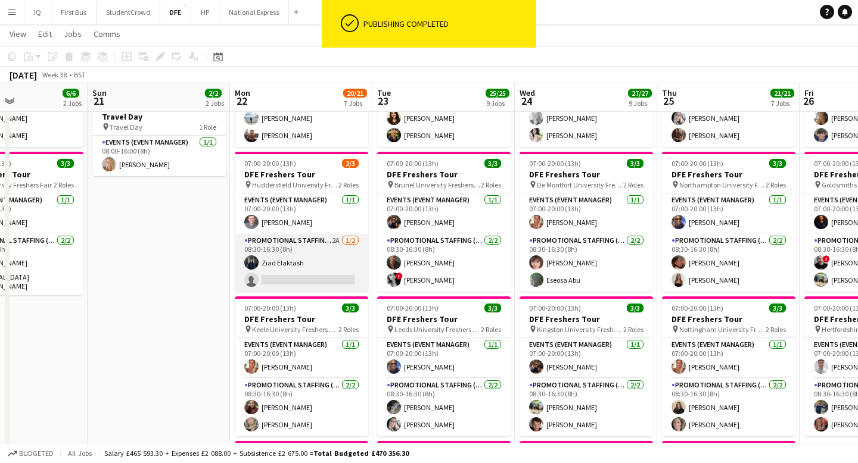
click at [321, 275] on app-card-role "Promotional Staffing (Brand Ambassadors) 2A [DATE] 08:30-16:30 (8h) [PERSON_NAM…" at bounding box center [301, 263] width 133 height 58
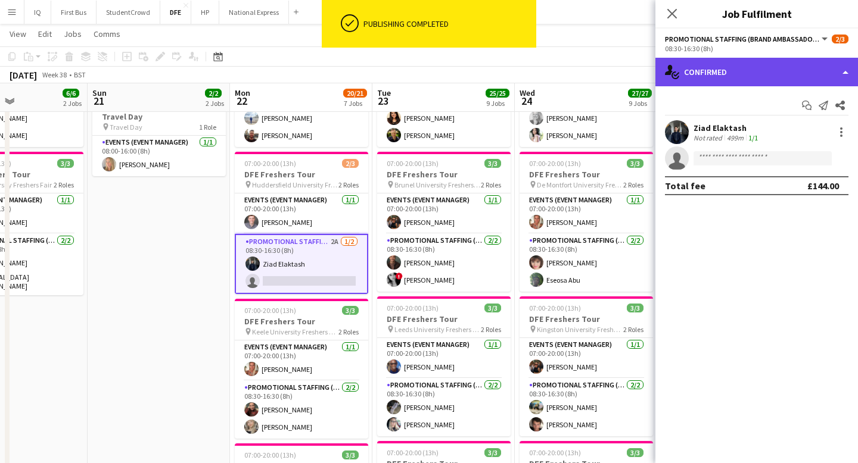
click at [773, 70] on div "single-neutral-actions-check-2 Confirmed" at bounding box center [756, 72] width 203 height 29
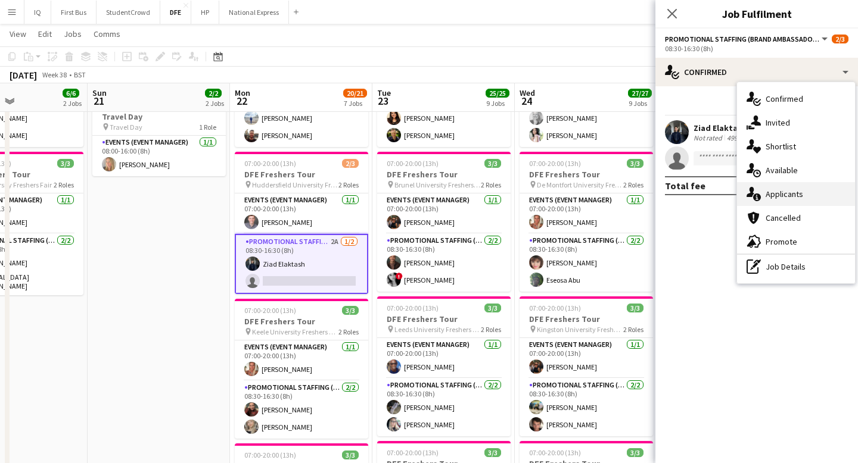
click at [787, 197] on div "single-neutral-actions-information Applicants" at bounding box center [796, 194] width 118 height 24
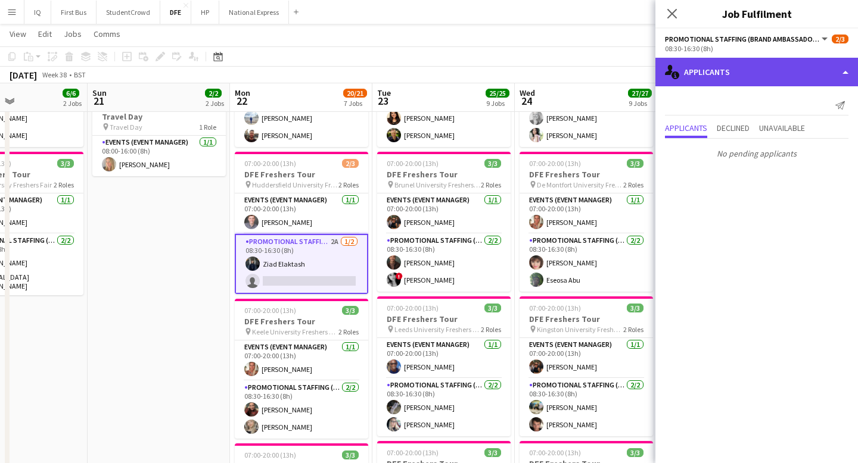
click at [730, 70] on div "single-neutral-actions-information Applicants" at bounding box center [756, 72] width 203 height 29
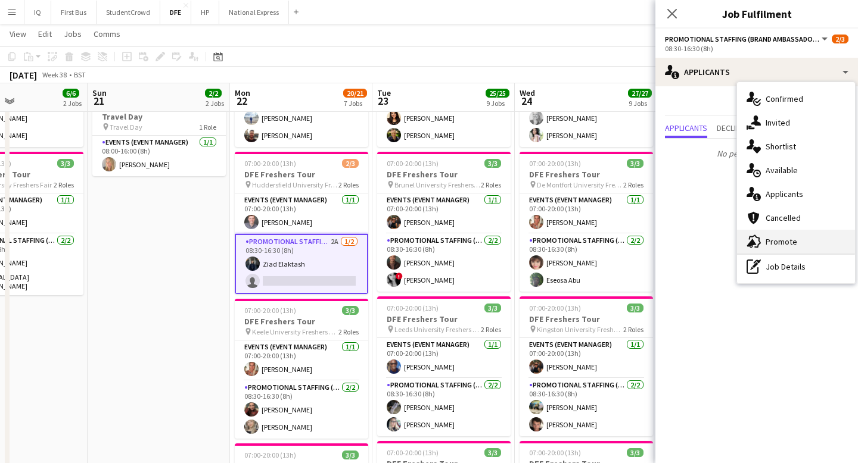
click at [778, 235] on div "advertising-megaphone Promote" at bounding box center [796, 242] width 118 height 24
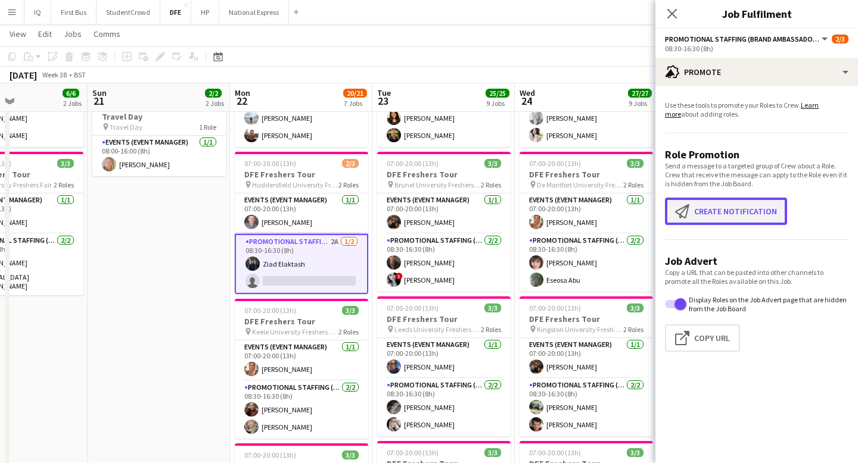
click at [698, 213] on button "Create notification Create notification" at bounding box center [726, 211] width 122 height 27
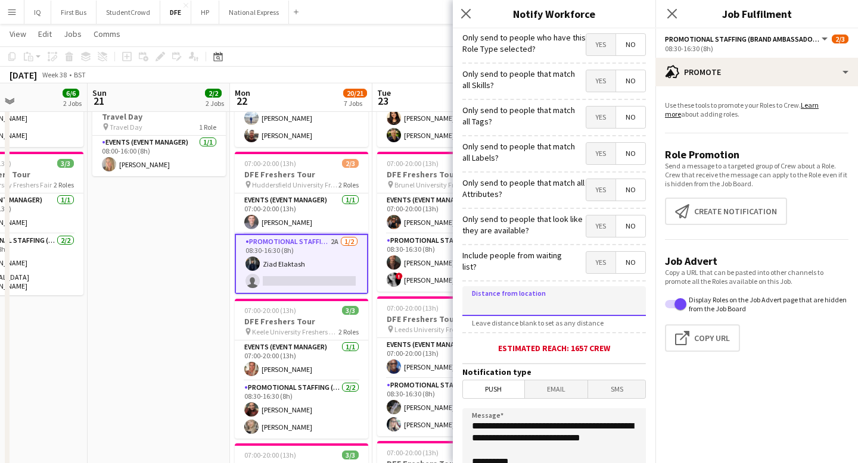
click at [524, 310] on input at bounding box center [553, 302] width 183 height 30
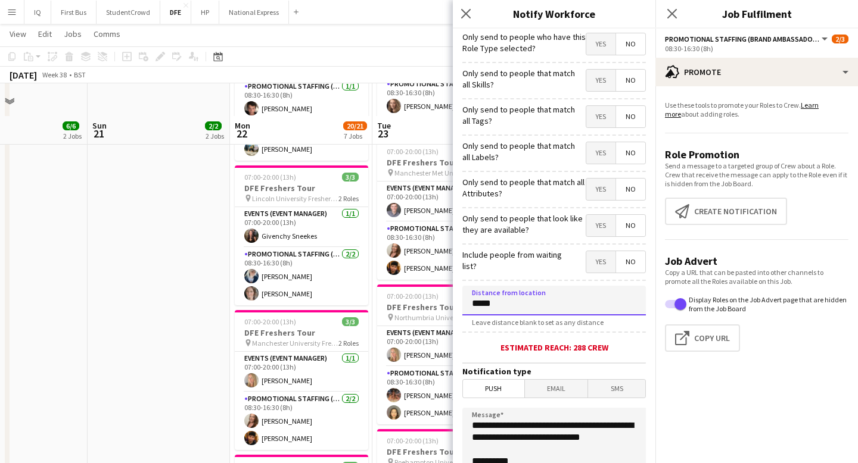
scroll to position [720, 0]
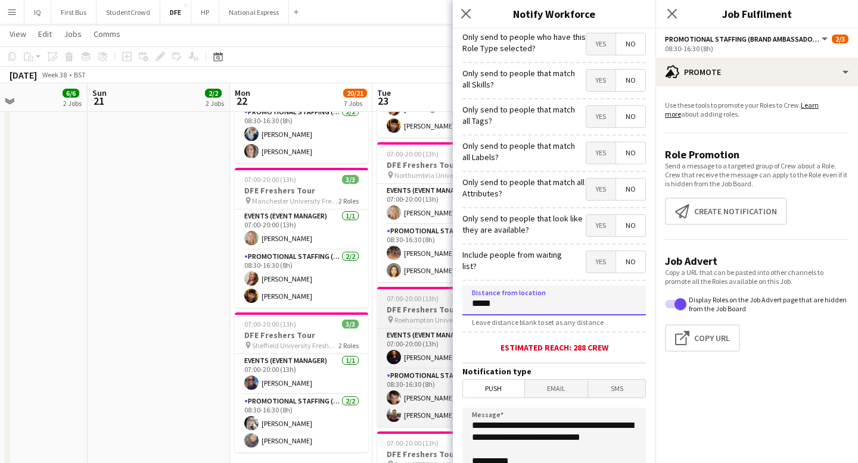
drag, startPoint x: 481, startPoint y: 307, endPoint x: 421, endPoint y: 306, distance: 60.2
click at [421, 306] on body "Menu Boards Boards Boards All jobs Status Workforce Workforce My Workforce Recr…" at bounding box center [429, 106] width 858 height 1653
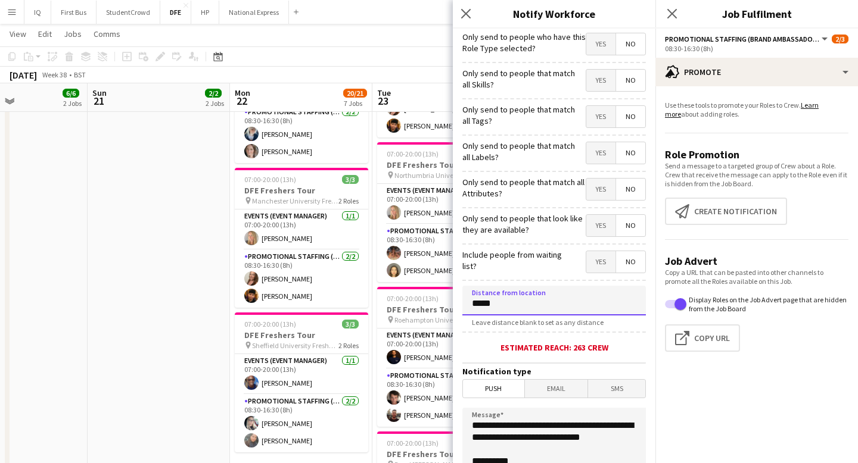
scroll to position [6, 0]
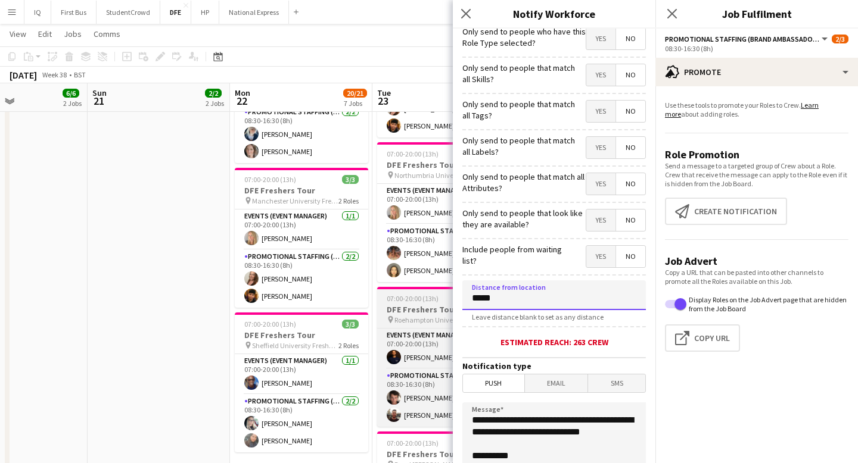
drag, startPoint x: 481, startPoint y: 303, endPoint x: 433, endPoint y: 295, distance: 48.3
click at [433, 295] on body "Menu Boards Boards Boards All jobs Status Workforce Workforce My Workforce Recr…" at bounding box center [429, 106] width 858 height 1653
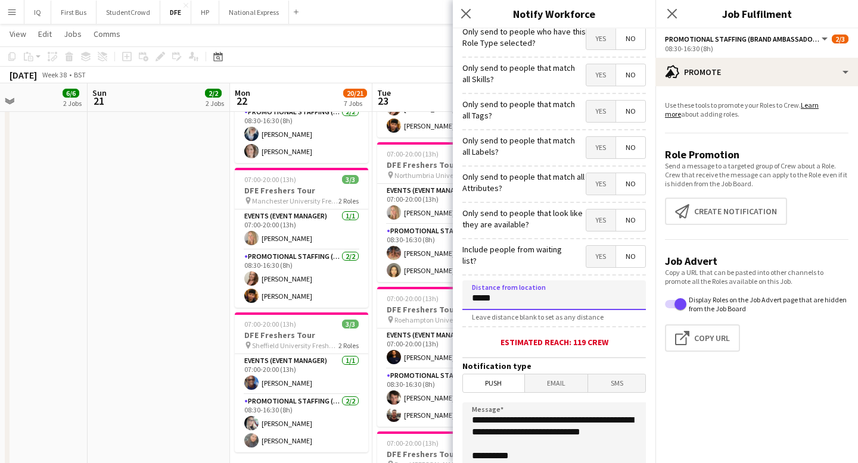
scroll to position [195, 0]
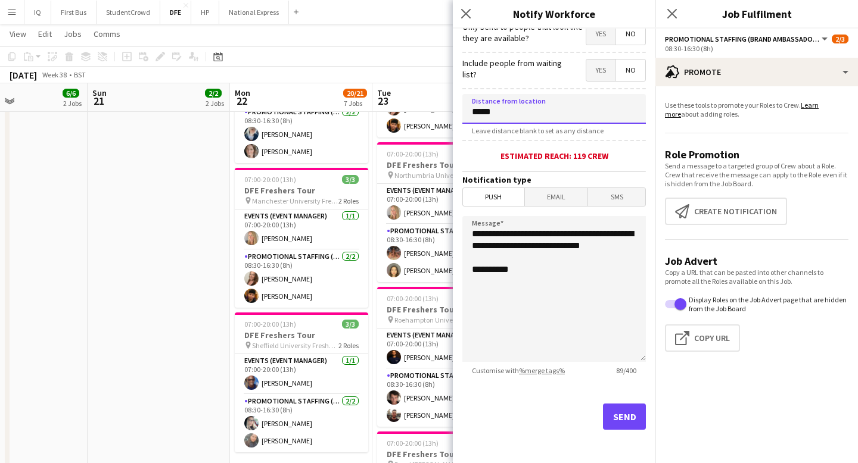
type input "*****"
click at [627, 412] on button "Send" at bounding box center [624, 417] width 43 height 26
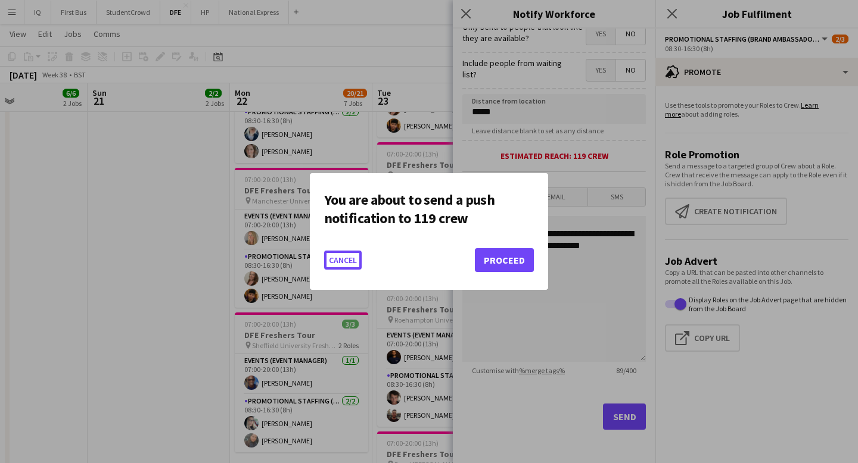
scroll to position [0, 0]
click at [498, 259] on button "Proceed" at bounding box center [504, 260] width 59 height 24
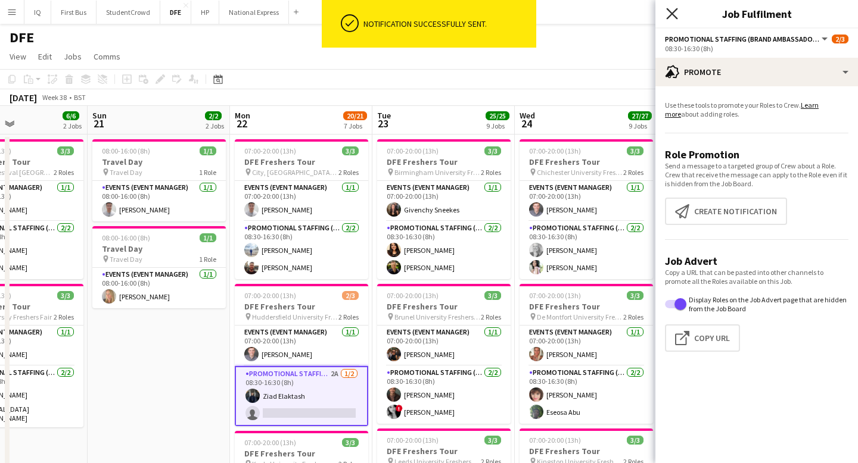
click at [674, 13] on icon "Close pop-in" at bounding box center [671, 13] width 11 height 11
